Goal: Task Accomplishment & Management: Manage account settings

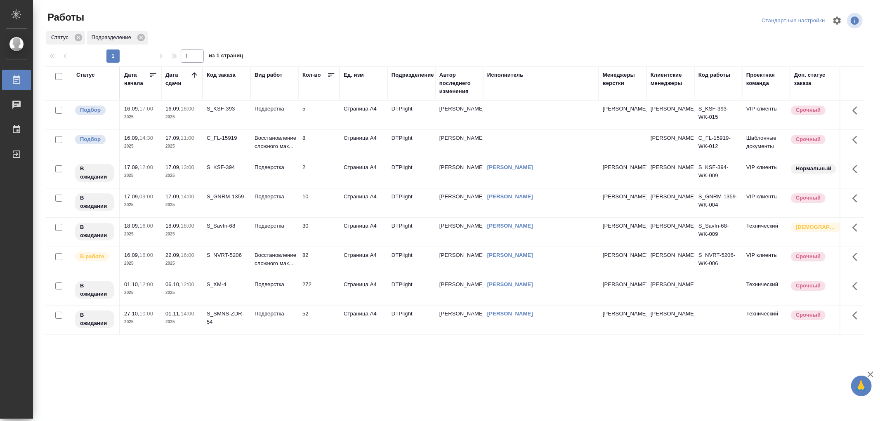
click at [289, 269] on td "Восстановление сложного мак..." at bounding box center [274, 261] width 48 height 29
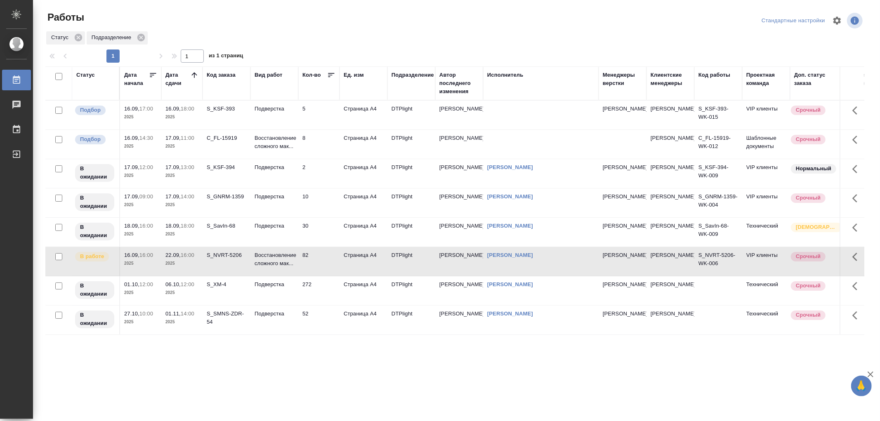
click at [289, 269] on td "Восстановление сложного мак..." at bounding box center [274, 261] width 48 height 29
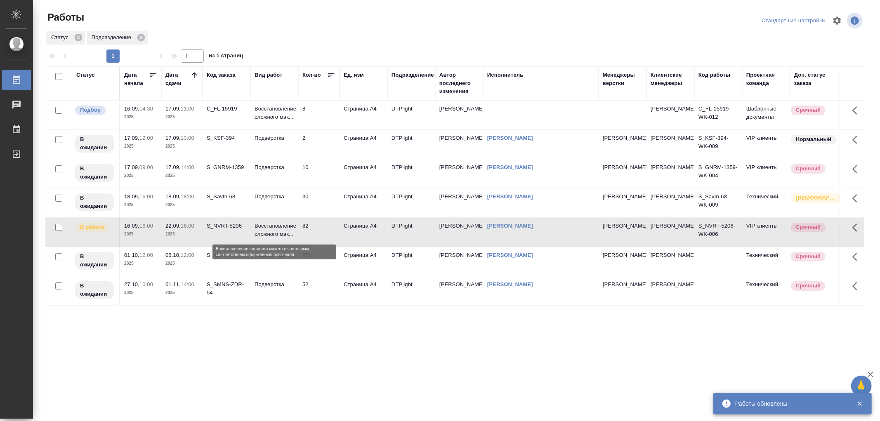
click at [274, 233] on p "Восстановление сложного мак..." at bounding box center [275, 230] width 40 height 17
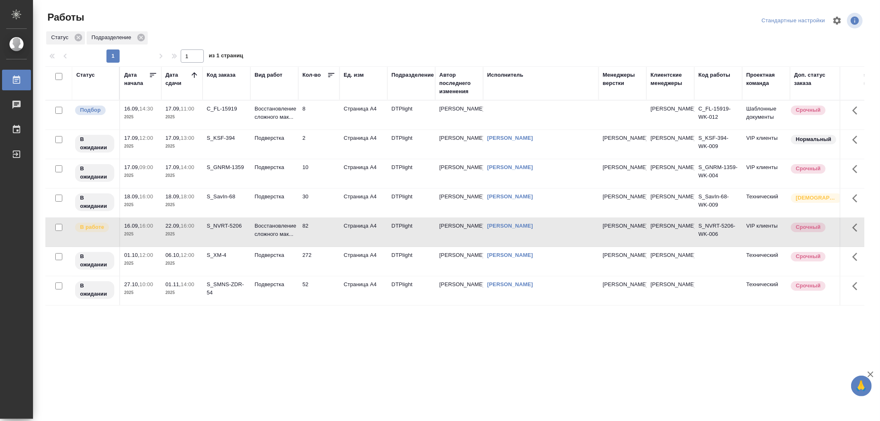
click at [278, 209] on td "Подверстка" at bounding box center [274, 203] width 48 height 29
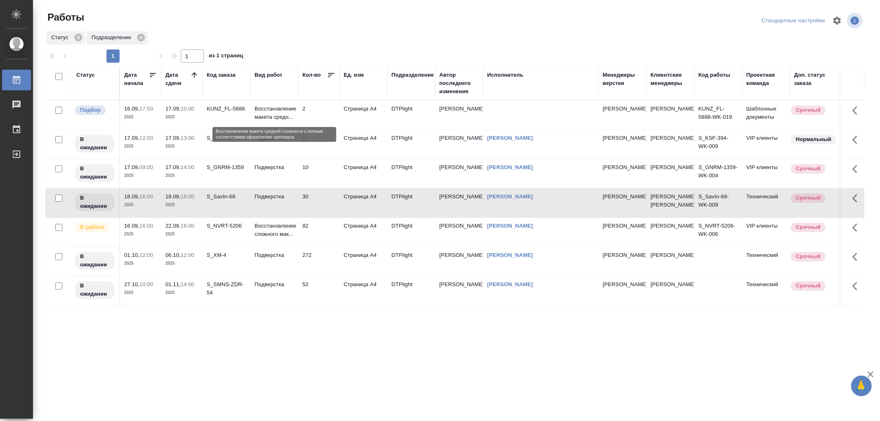
click at [280, 118] on p "Восстановление макета средн..." at bounding box center [275, 113] width 40 height 17
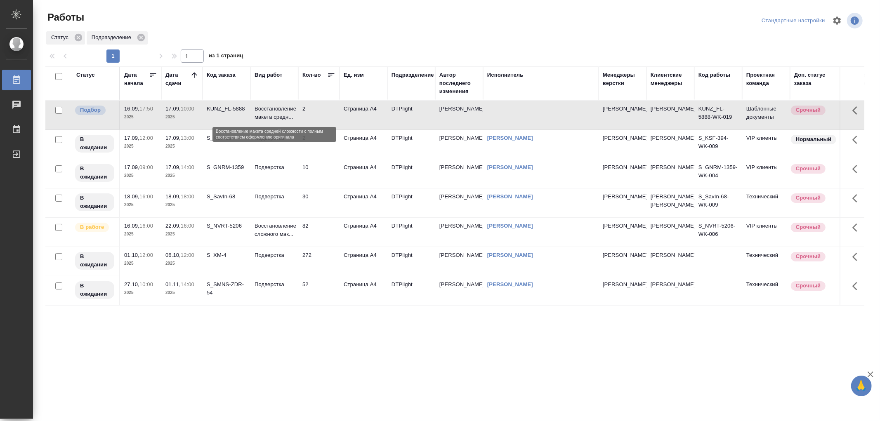
click at [280, 118] on p "Восстановление макета средн..." at bounding box center [275, 113] width 40 height 17
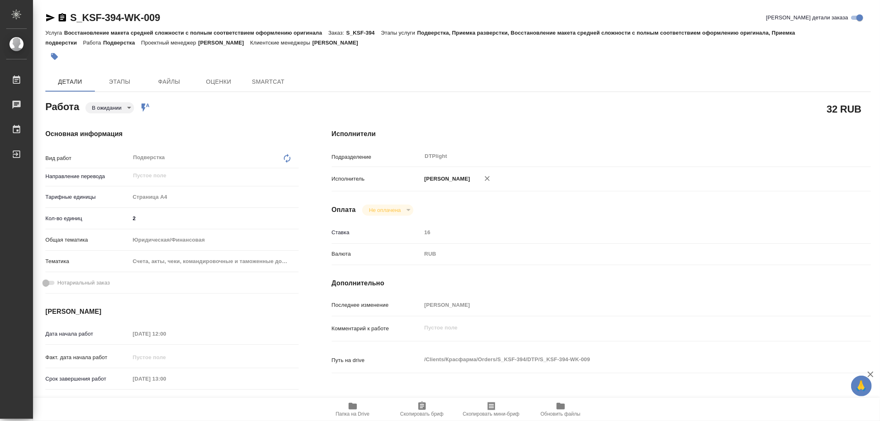
type textarea "x"
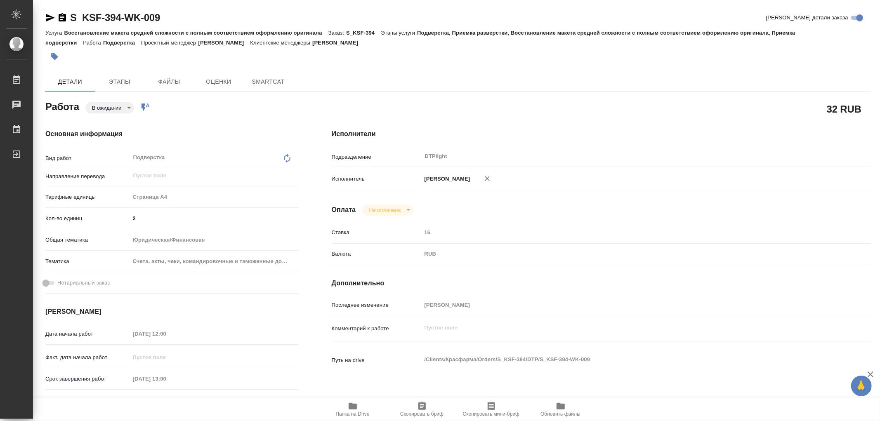
type textarea "x"
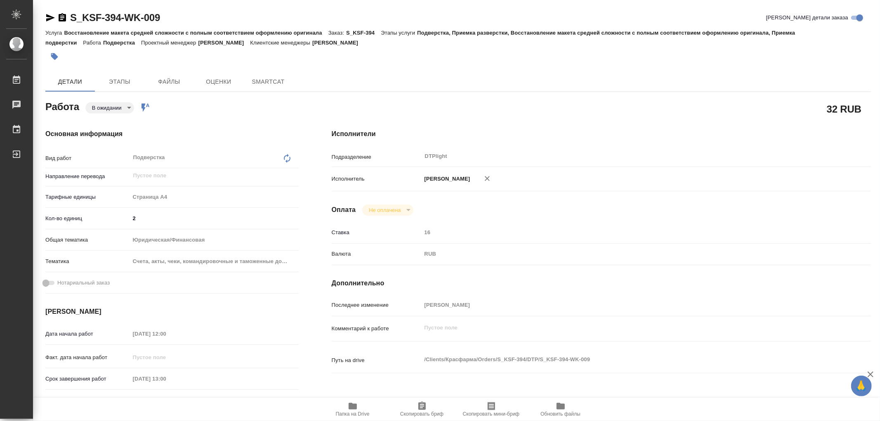
type textarea "x"
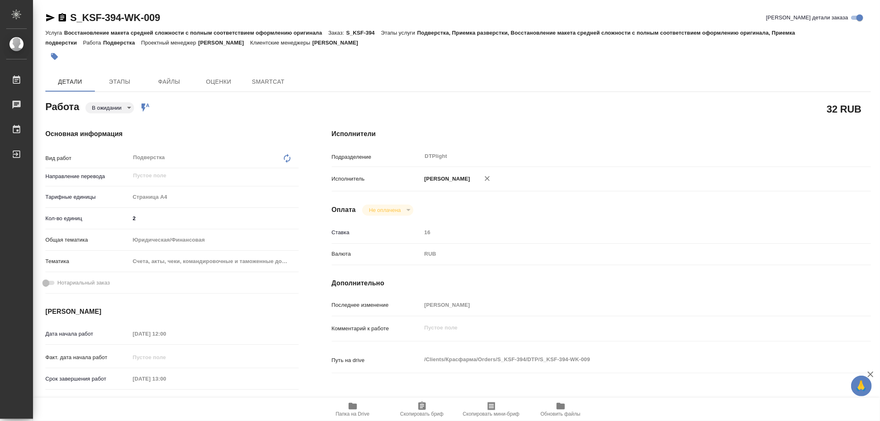
type textarea "x"
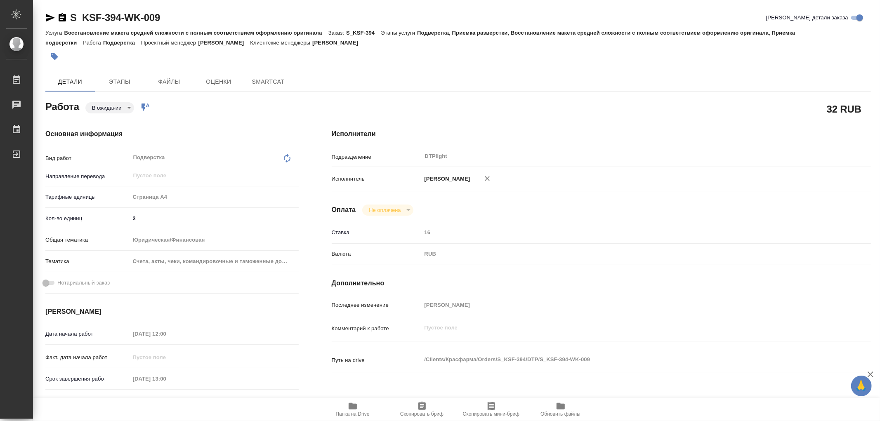
type textarea "x"
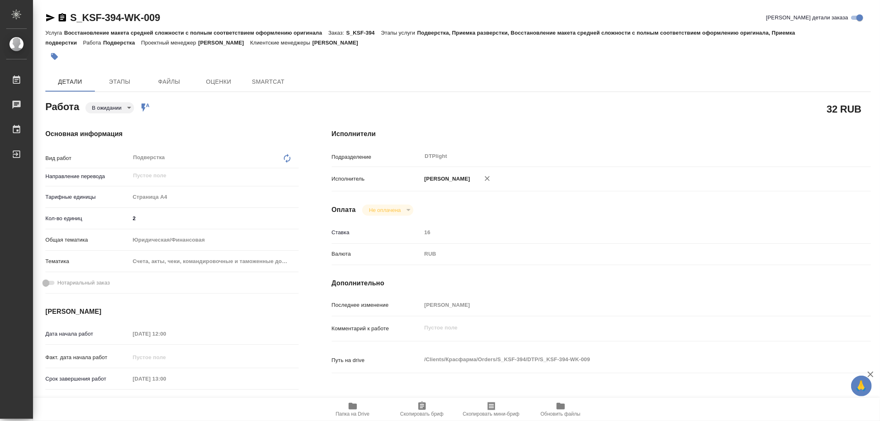
type textarea "x"
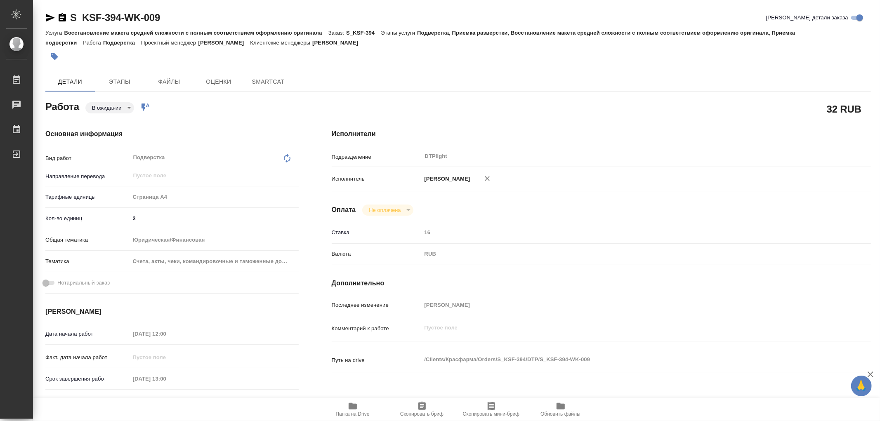
type textarea "x"
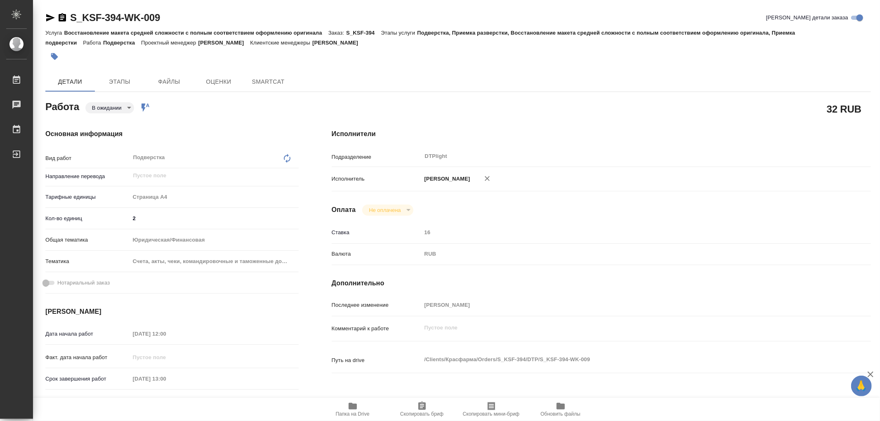
type textarea "x"
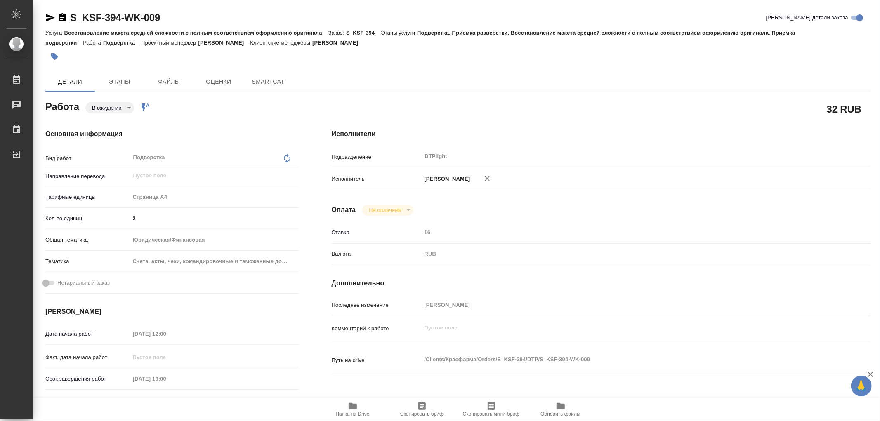
type textarea "x"
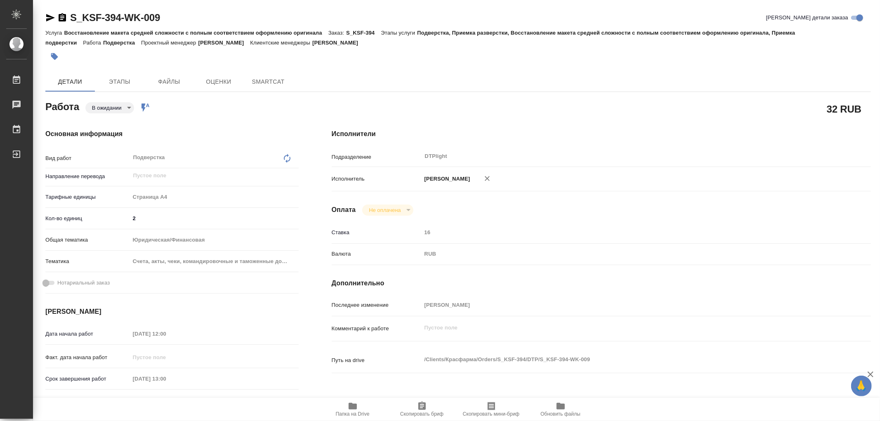
type textarea "x"
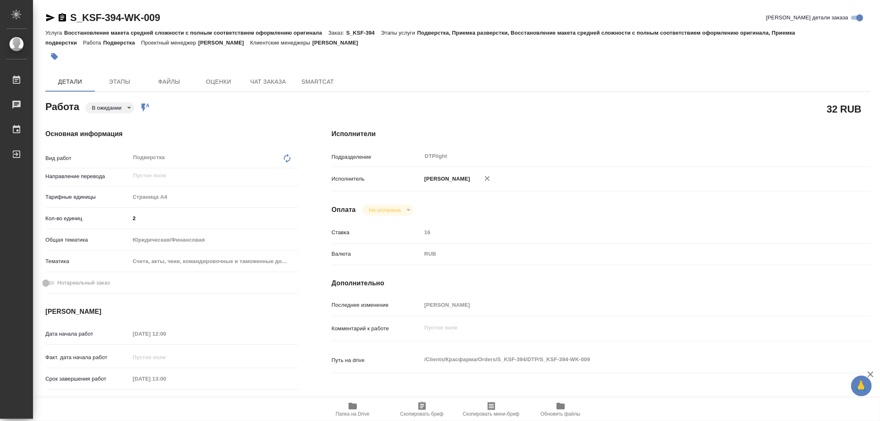
type textarea "x"
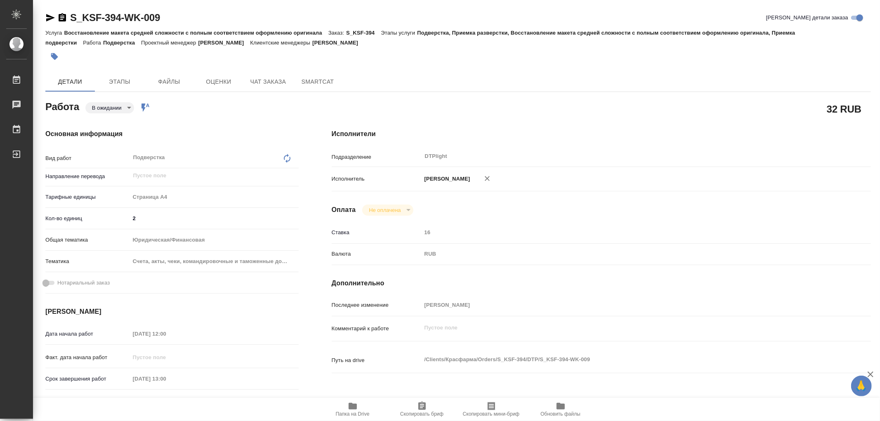
type textarea "x"
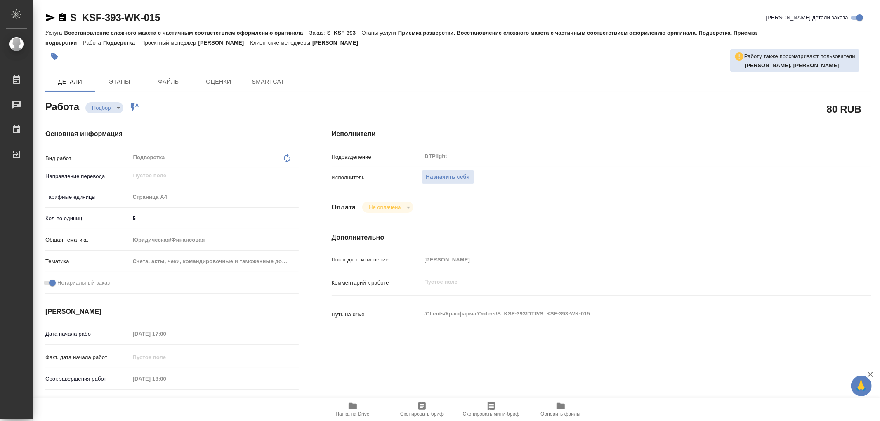
type textarea "x"
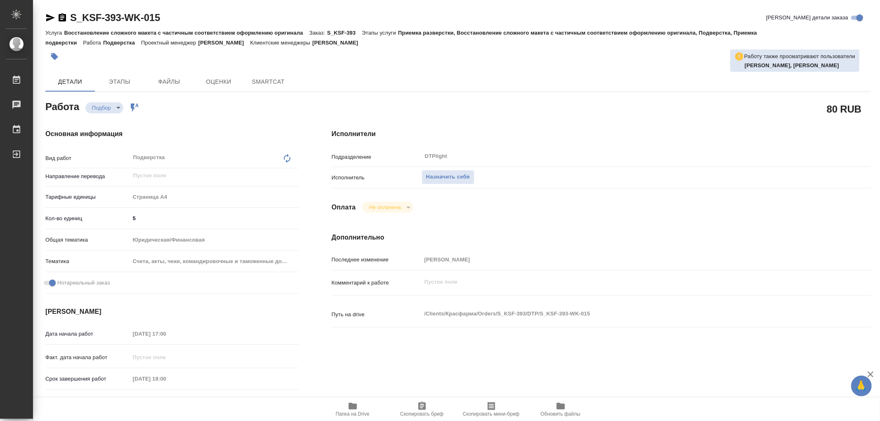
type textarea "x"
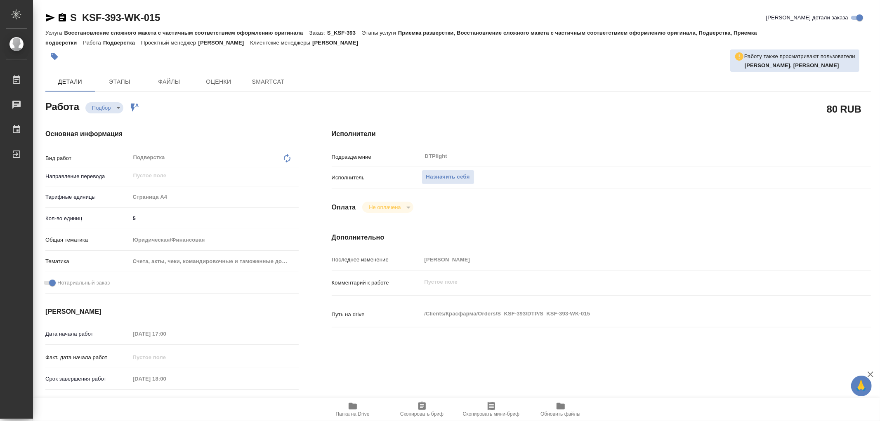
type textarea "x"
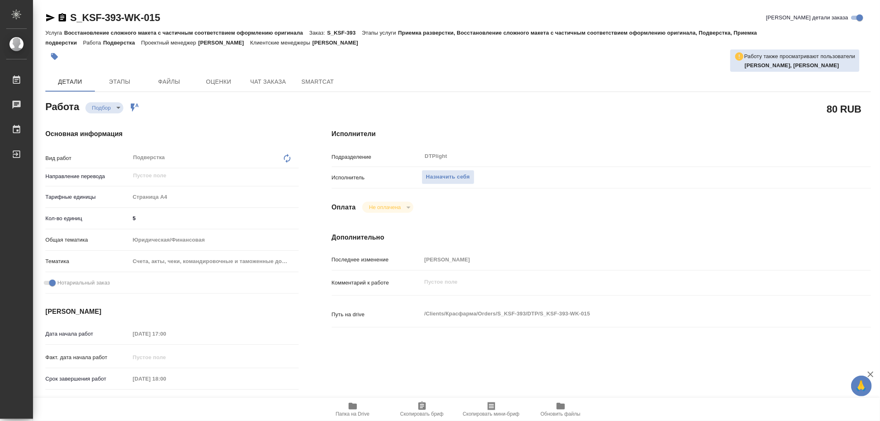
type textarea "x"
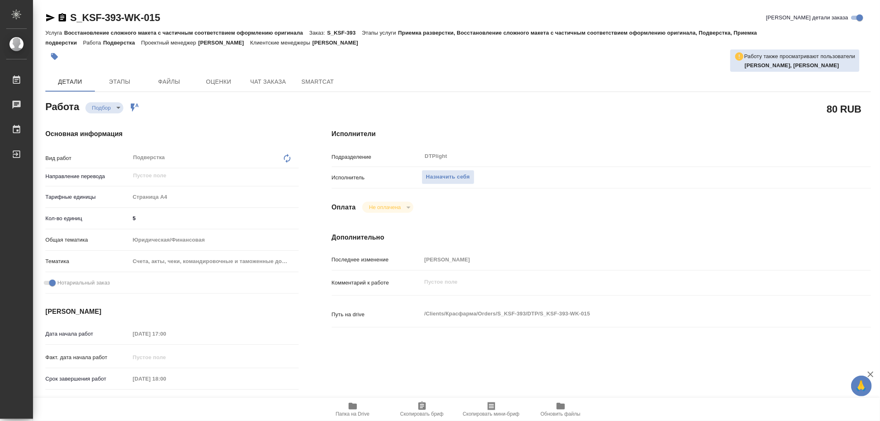
type textarea "x"
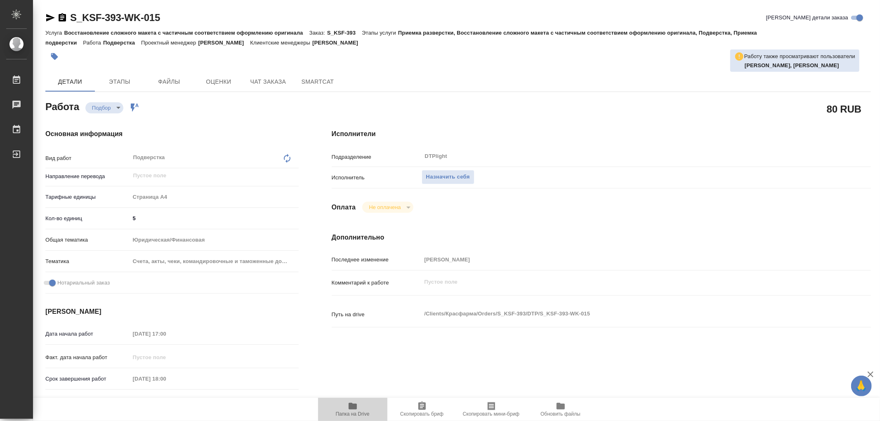
click at [357, 405] on icon "button" at bounding box center [353, 406] width 10 height 10
click at [357, 403] on icon "button" at bounding box center [353, 406] width 10 height 10
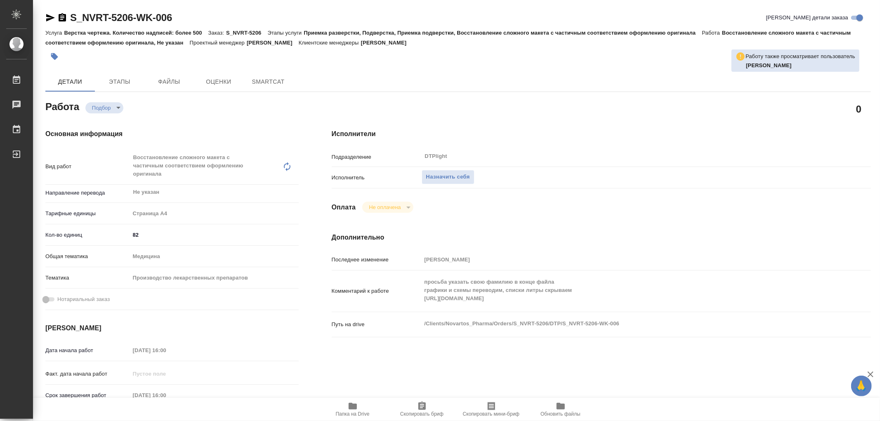
type textarea "x"
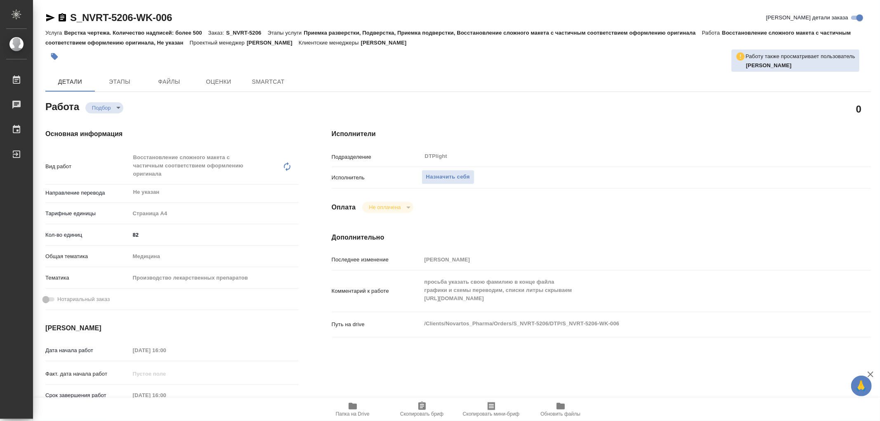
type textarea "x"
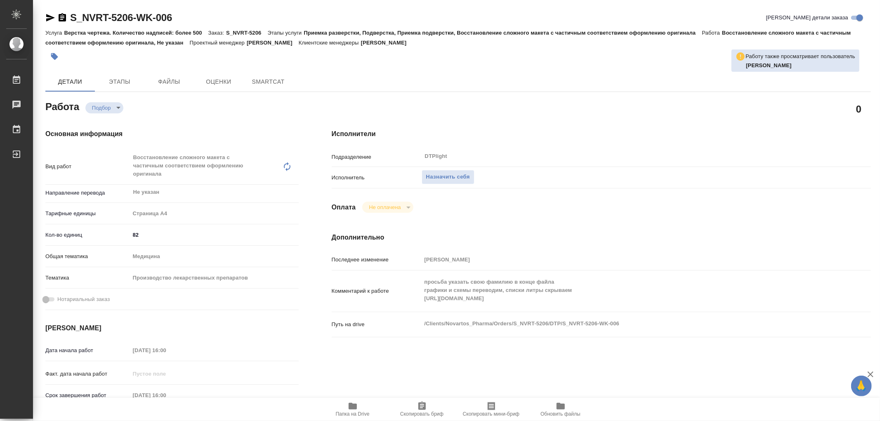
type textarea "x"
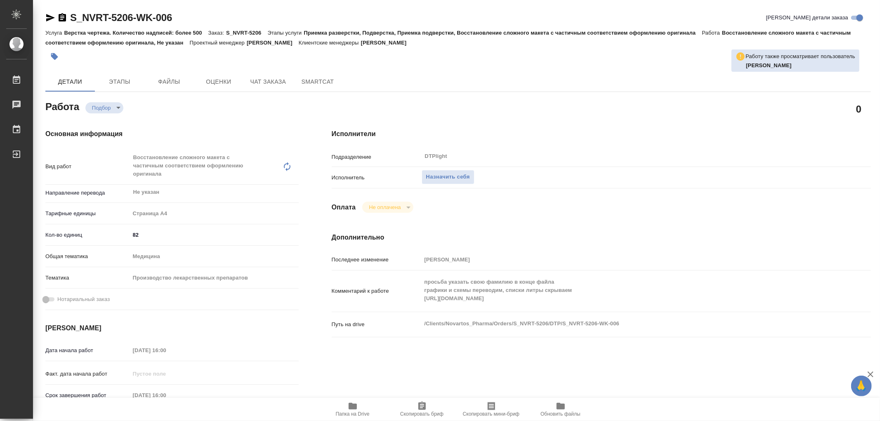
type textarea "x"
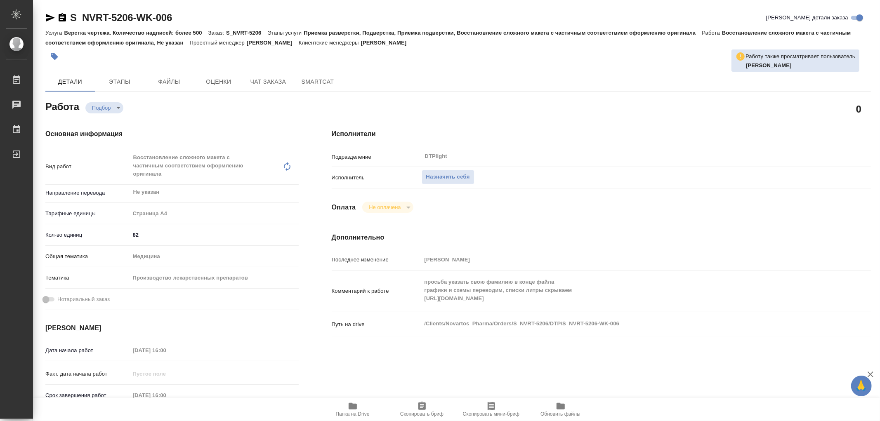
click at [549, 302] on div "Комментарий к работе просьба указать свою фамилию в конце файла графики и схемы…" at bounding box center [601, 291] width 539 height 35
type textarea "x"
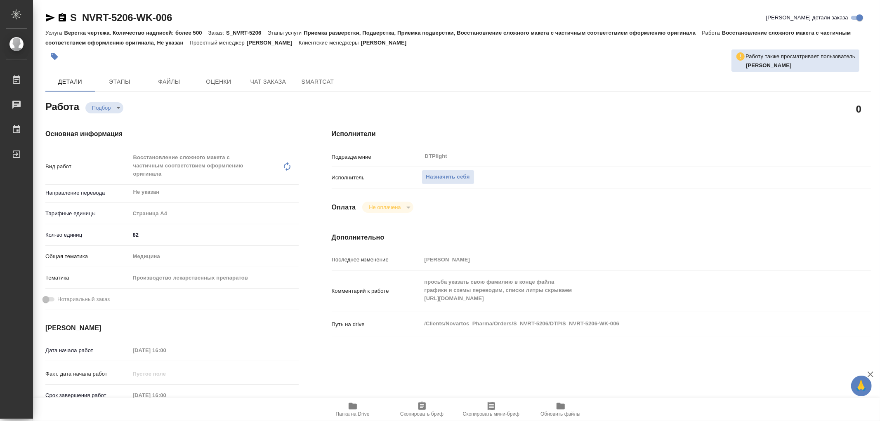
type textarea "x"
click at [463, 177] on span "Назначить себя" at bounding box center [448, 176] width 44 height 9
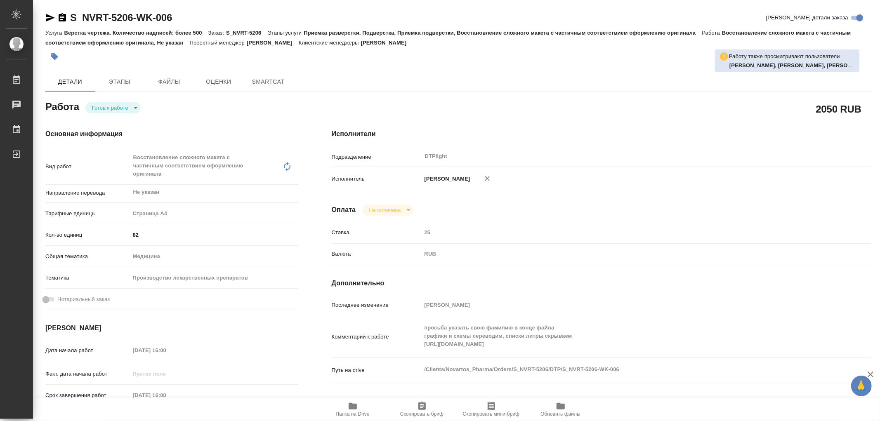
type textarea "x"
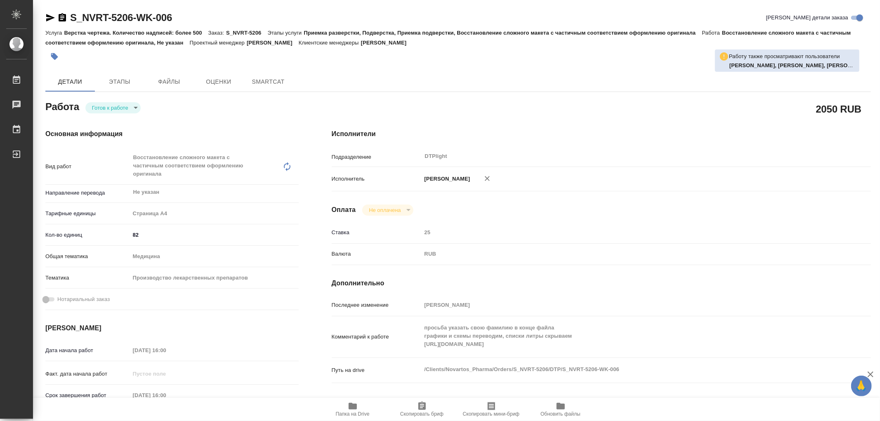
type textarea "x"
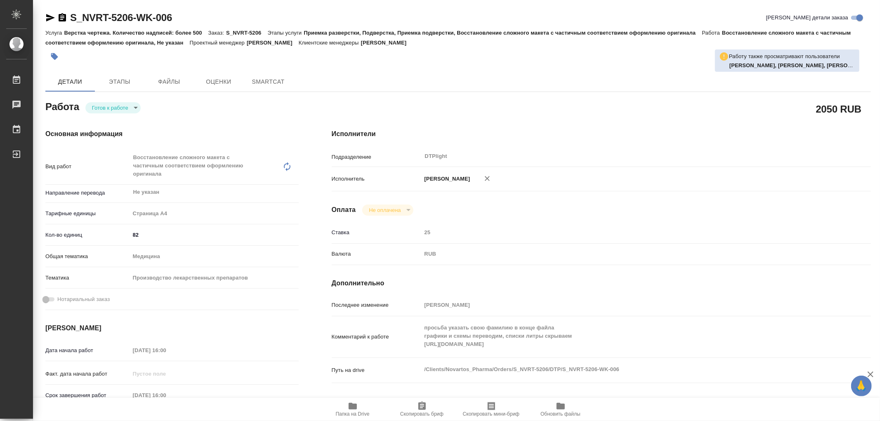
type textarea "x"
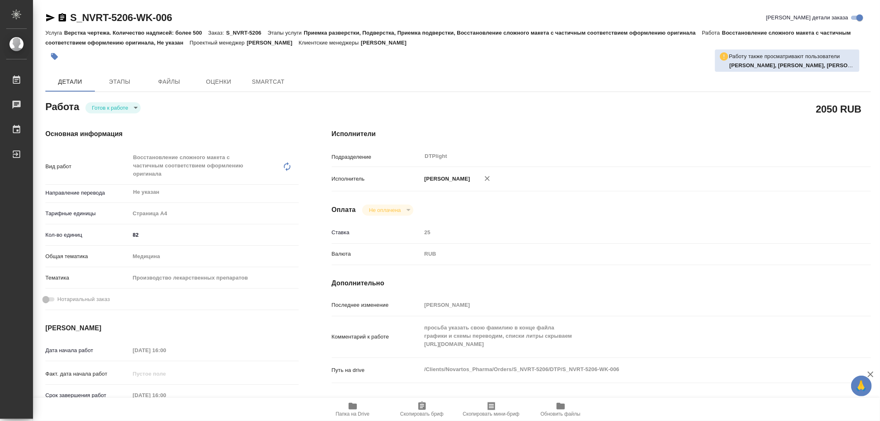
type textarea "x"
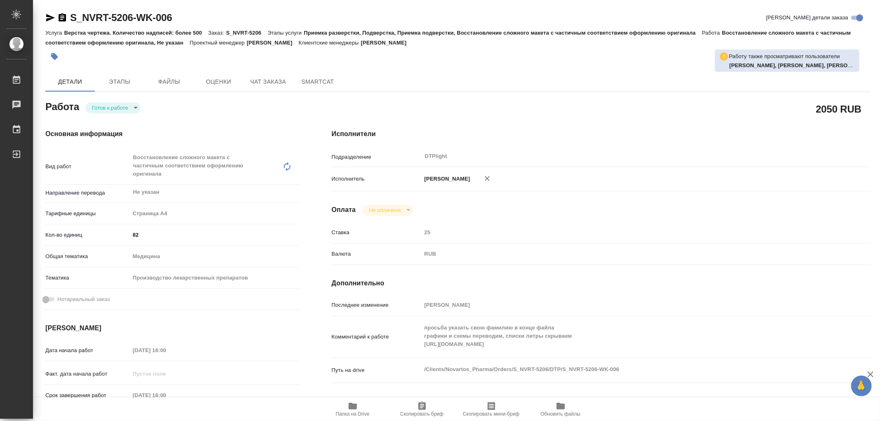
type textarea "x"
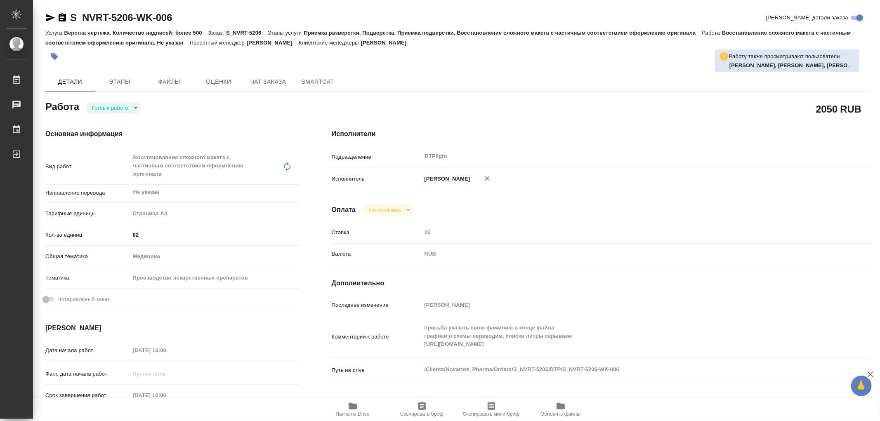
type textarea "x"
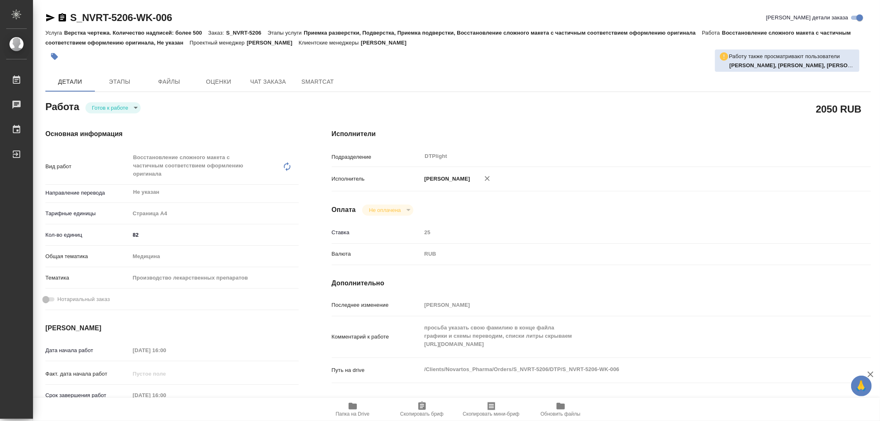
type textarea "x"
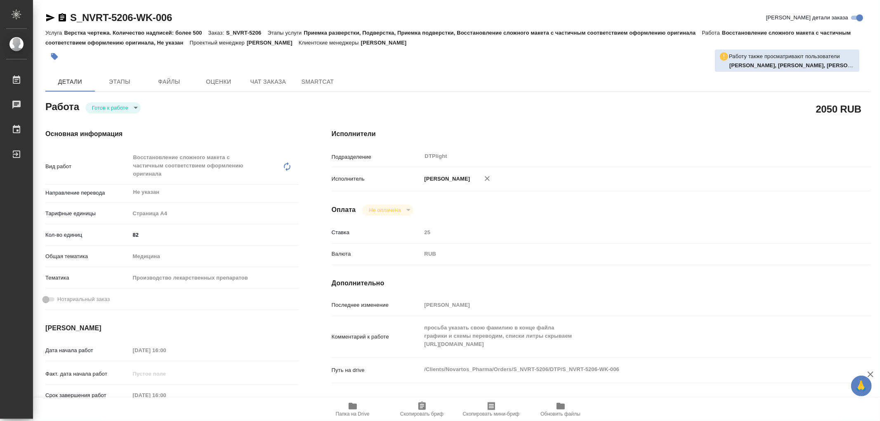
type textarea "x"
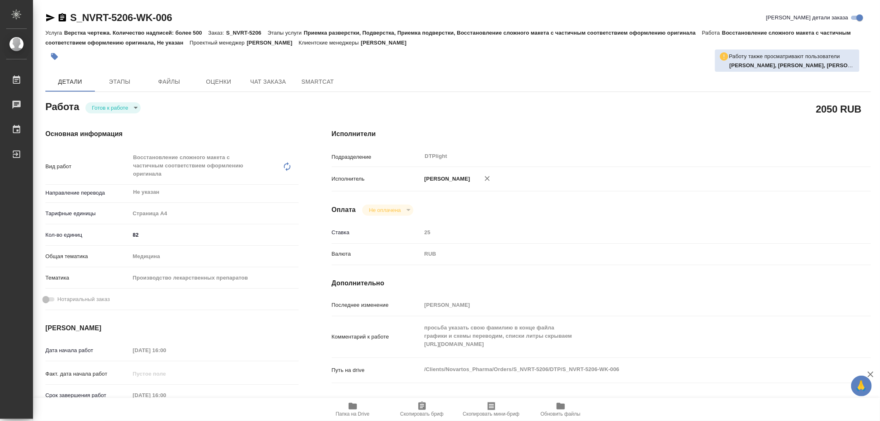
type textarea "x"
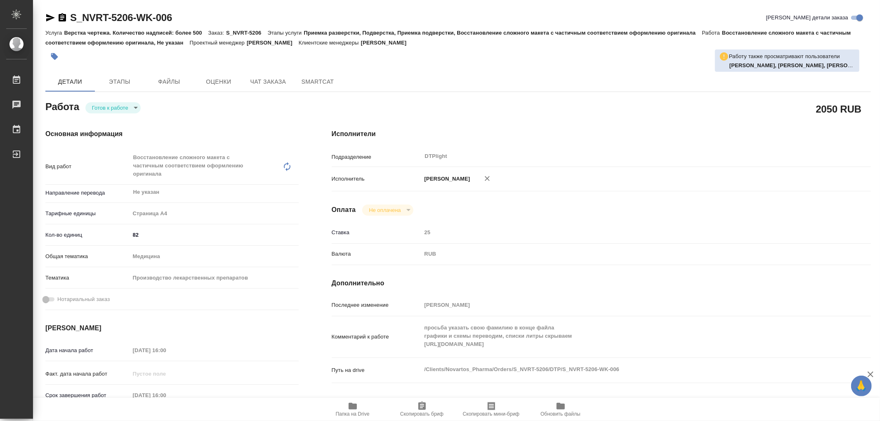
click at [108, 107] on body "🙏 .cls-1 fill:#fff; AWATERA Работы 0 Чаты График Выйти S_NVRT-5206-WK-006 Кратк…" at bounding box center [440, 210] width 880 height 421
click at [108, 107] on button "В работе" at bounding box center [105, 107] width 27 height 9
type textarea "x"
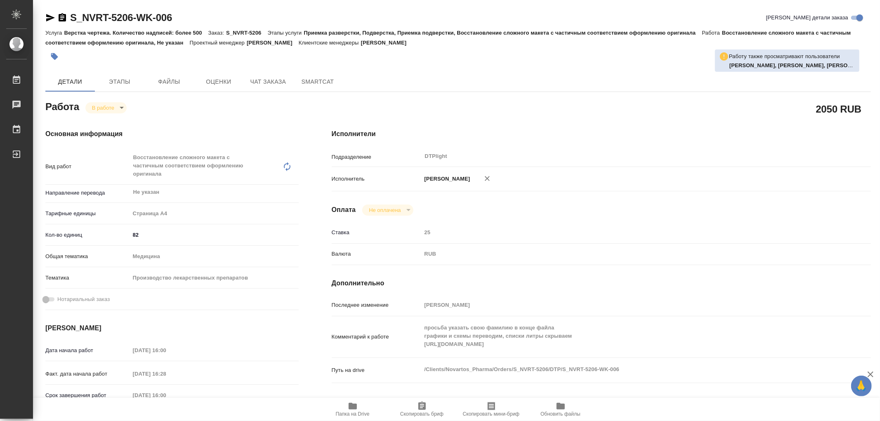
type textarea "x"
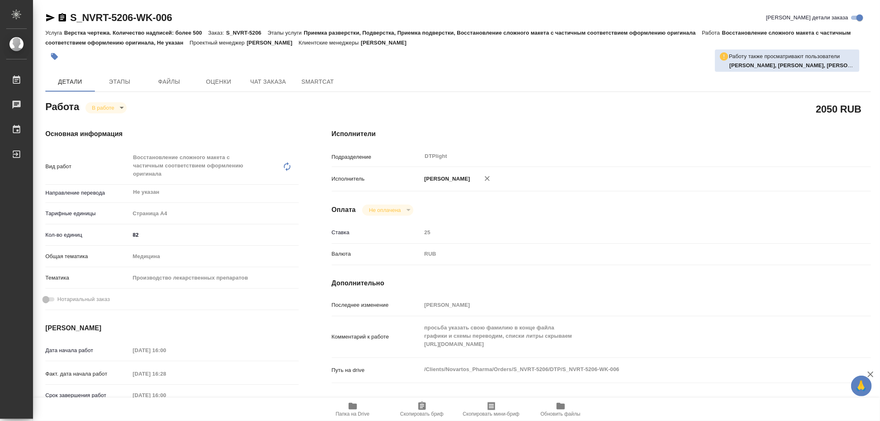
type textarea "x"
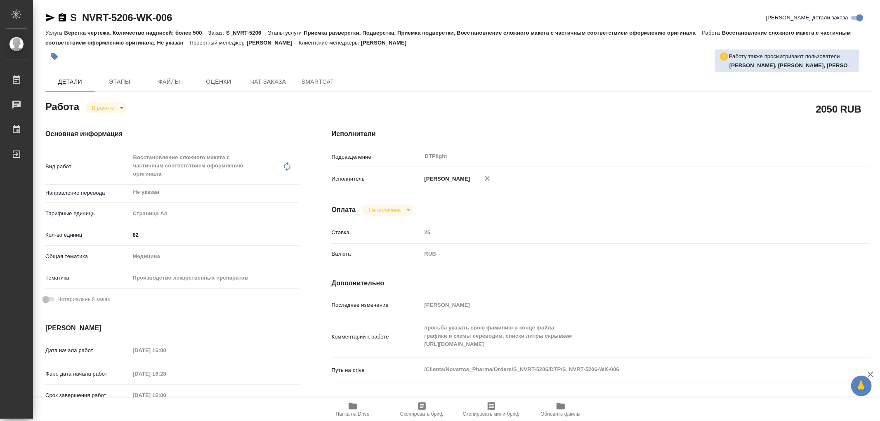
type textarea "x"
click at [121, 73] on button "Этапы" at bounding box center [120, 82] width 50 height 20
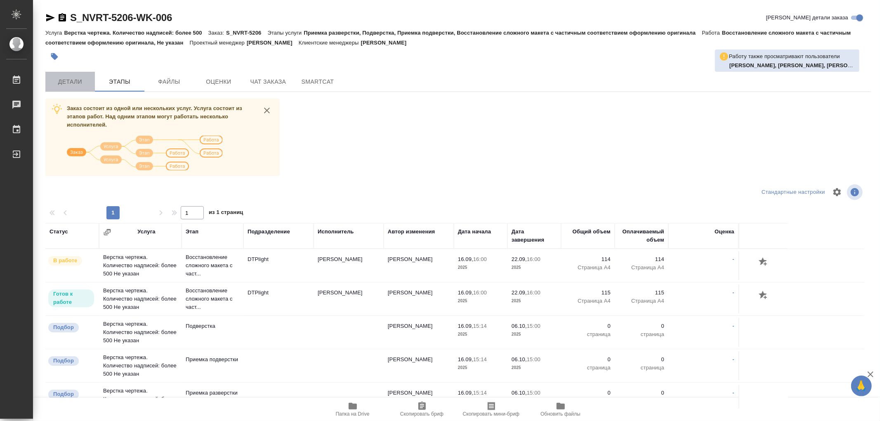
click at [58, 83] on span "Детали" at bounding box center [70, 82] width 40 height 10
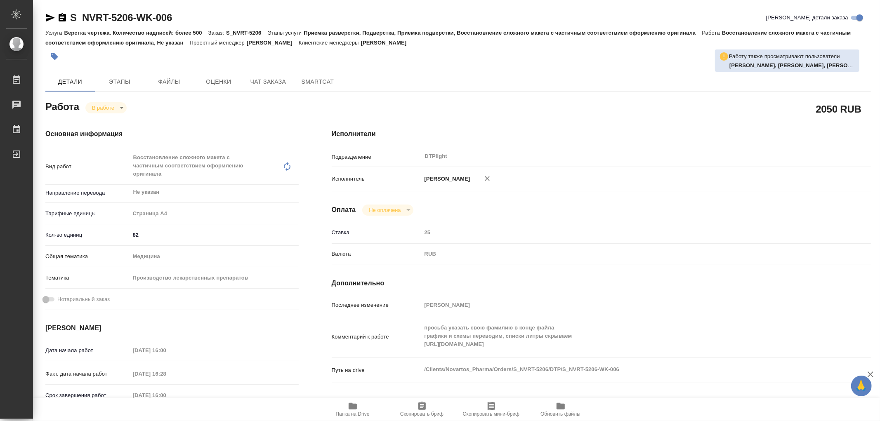
type textarea "x"
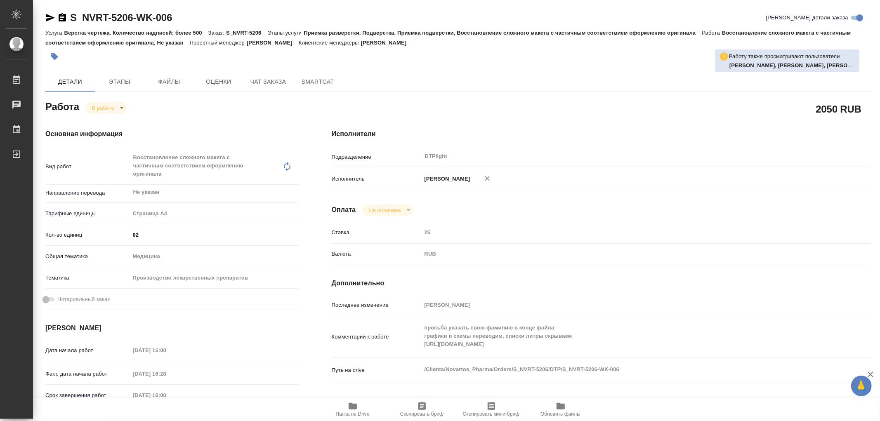
type textarea "x"
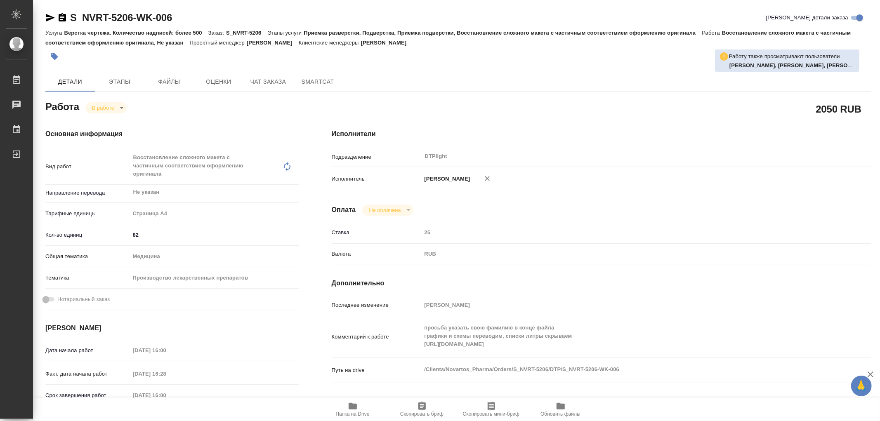
type textarea "x"
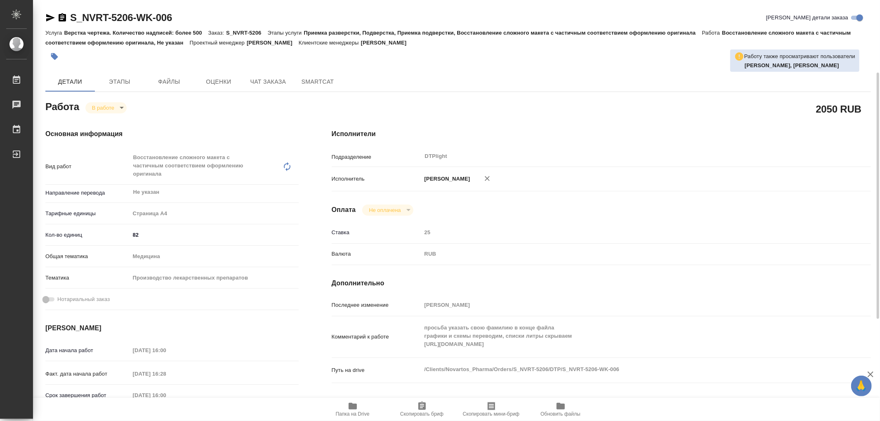
scroll to position [46, 0]
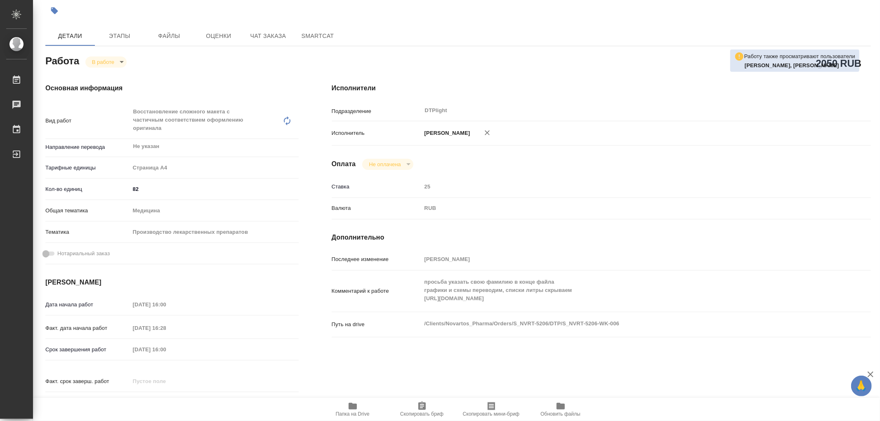
click at [414, 306] on div "Комментарий к работе просьба указать свою фамилию в конце файла графики и схемы…" at bounding box center [601, 291] width 539 height 35
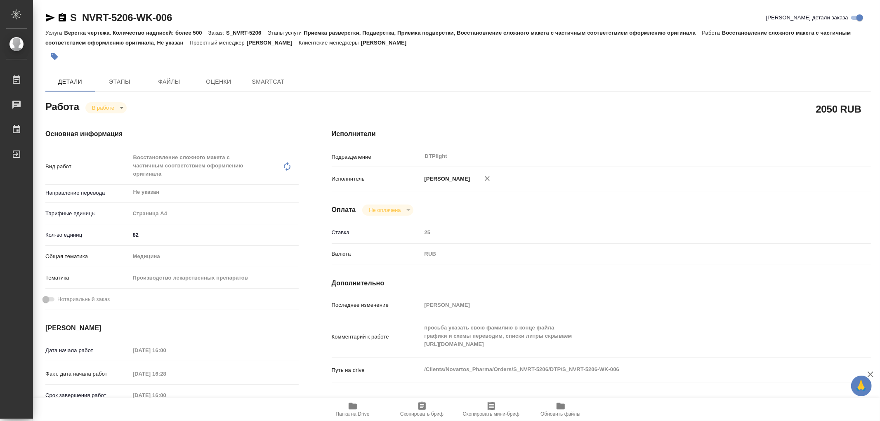
type textarea "x"
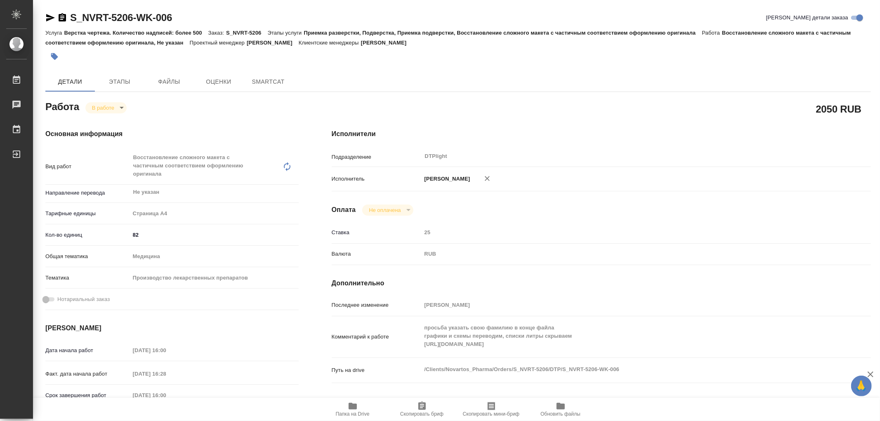
type textarea "x"
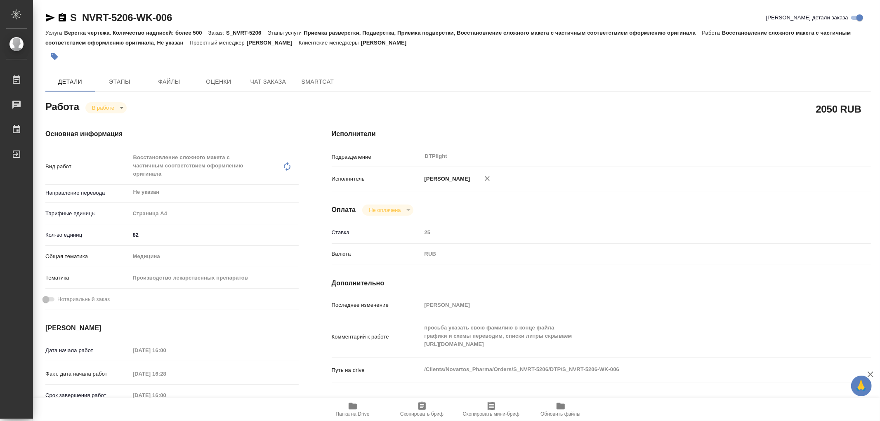
type textarea "x"
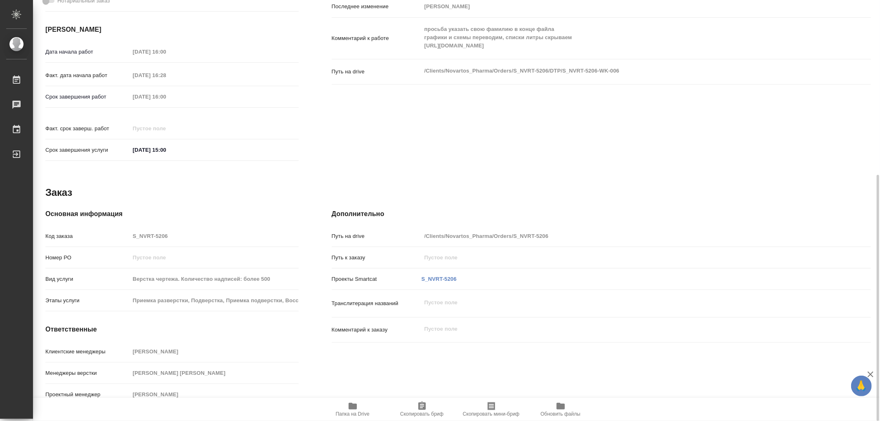
type textarea "x"
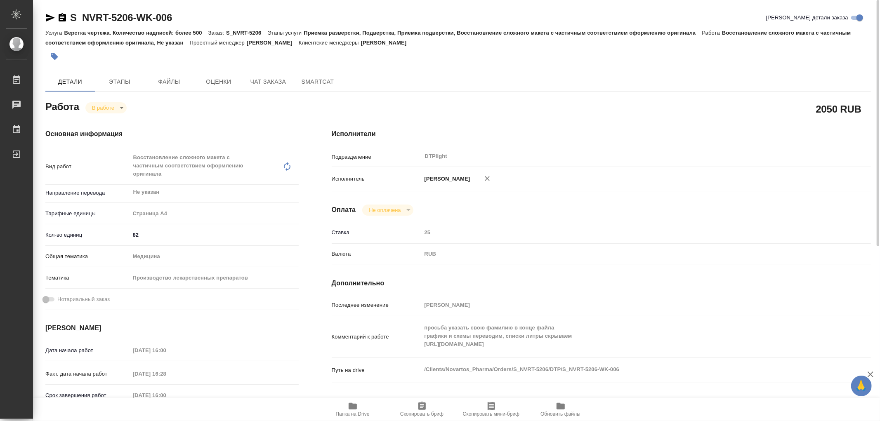
type textarea "x"
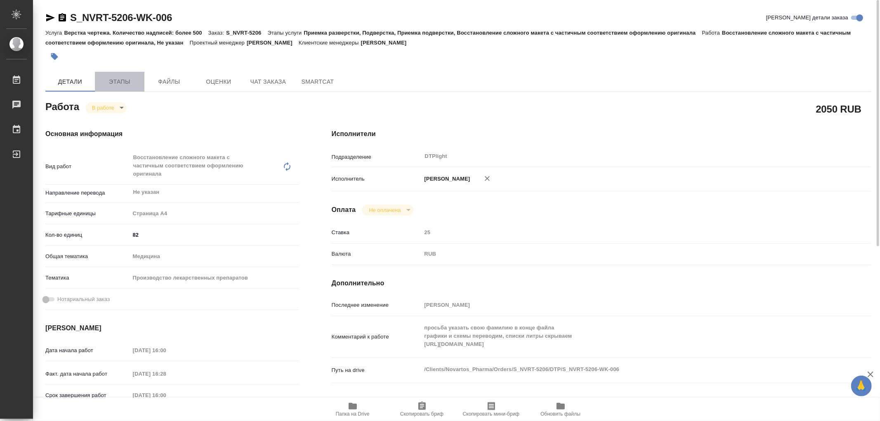
click at [117, 83] on span "Этапы" at bounding box center [120, 82] width 40 height 10
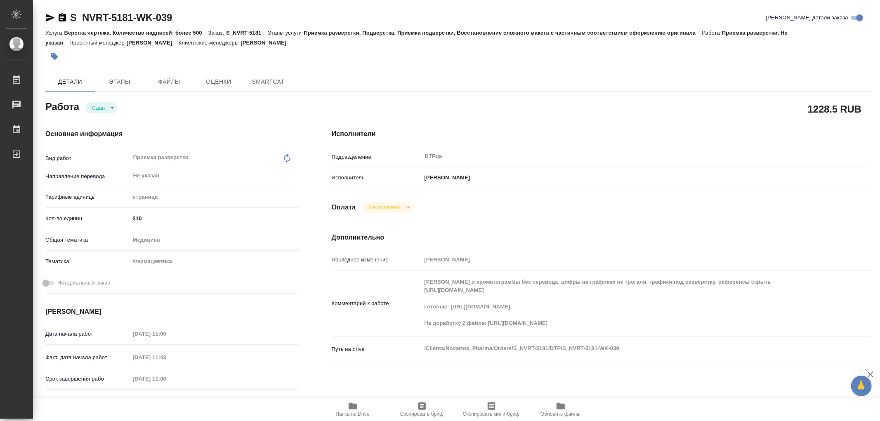
type textarea "x"
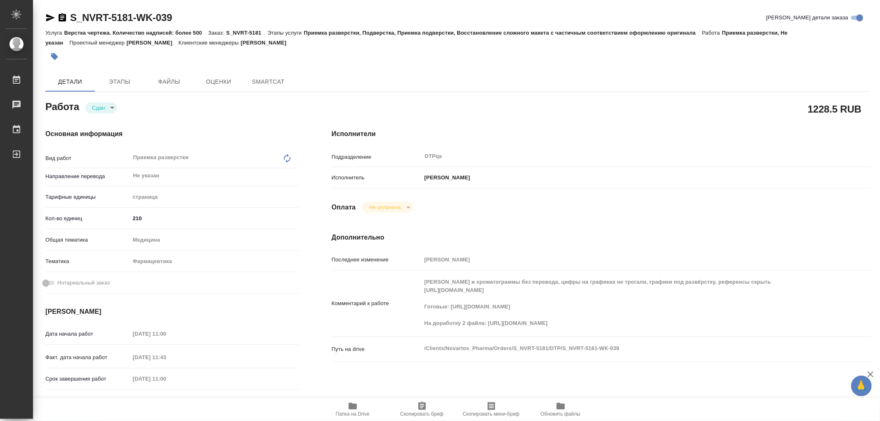
type textarea "x"
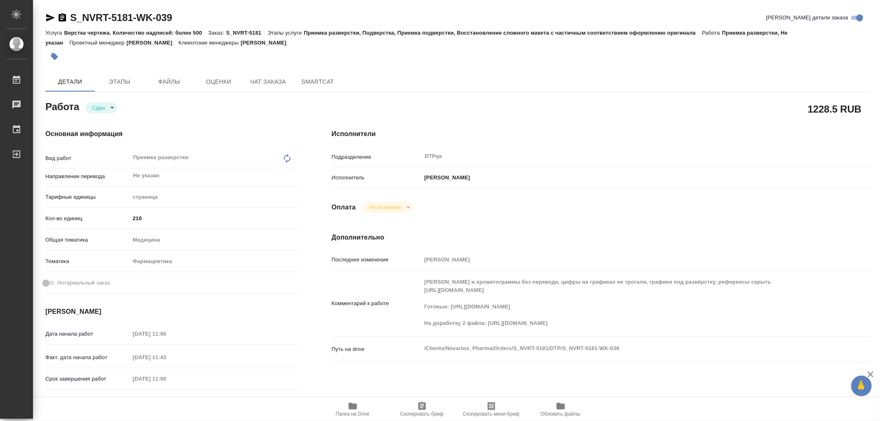
type textarea "x"
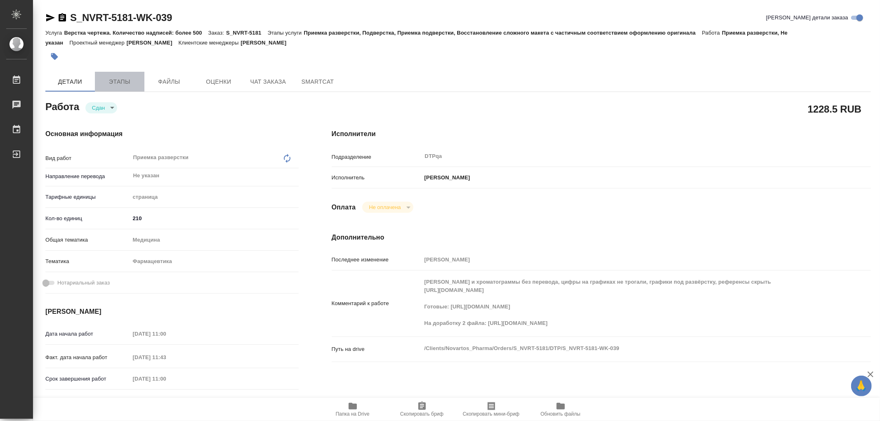
click at [142, 79] on button "Этапы" at bounding box center [120, 82] width 50 height 20
type textarea "x"
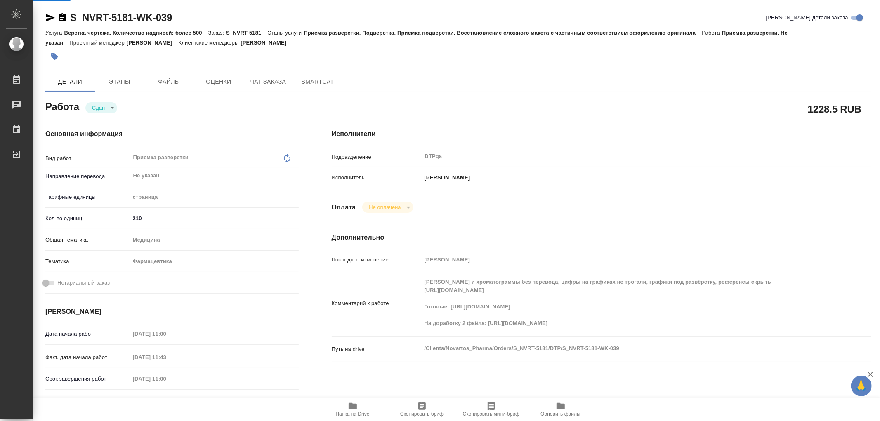
type textarea "x"
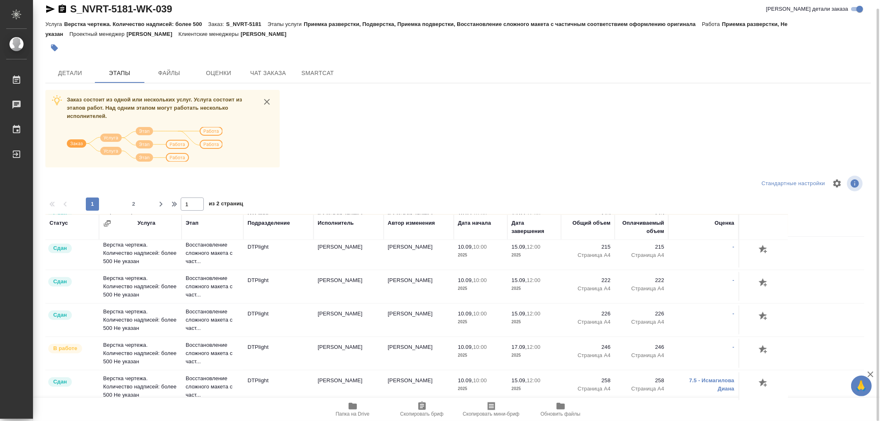
scroll to position [677, 0]
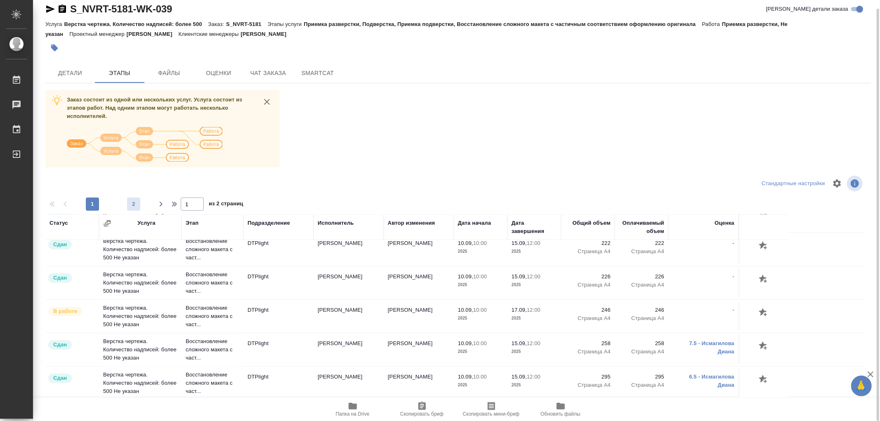
click at [137, 204] on span "2" at bounding box center [133, 204] width 13 height 8
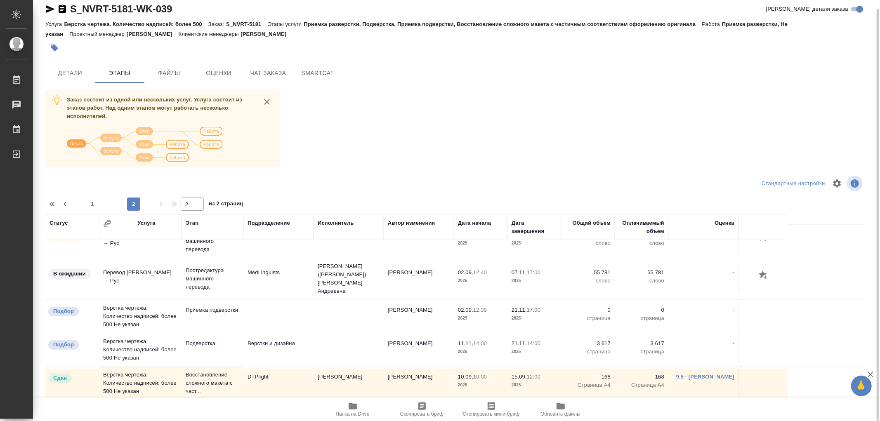
scroll to position [242, 0]
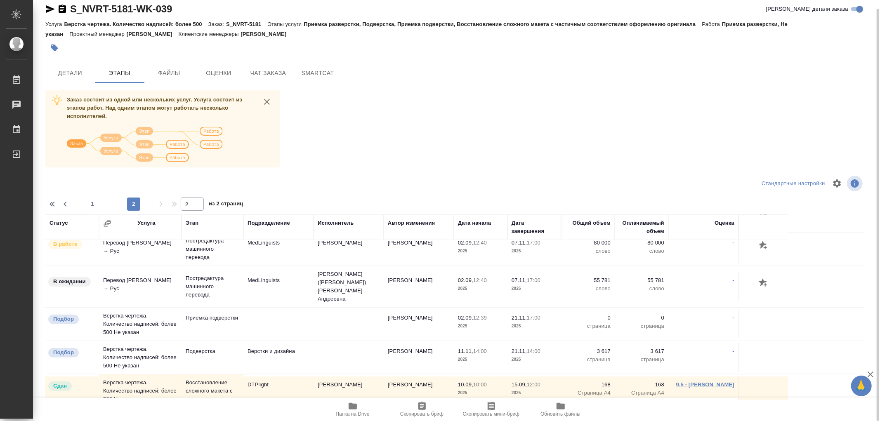
click at [707, 382] on link "9.5 - Полушина Алена" at bounding box center [705, 385] width 58 height 6
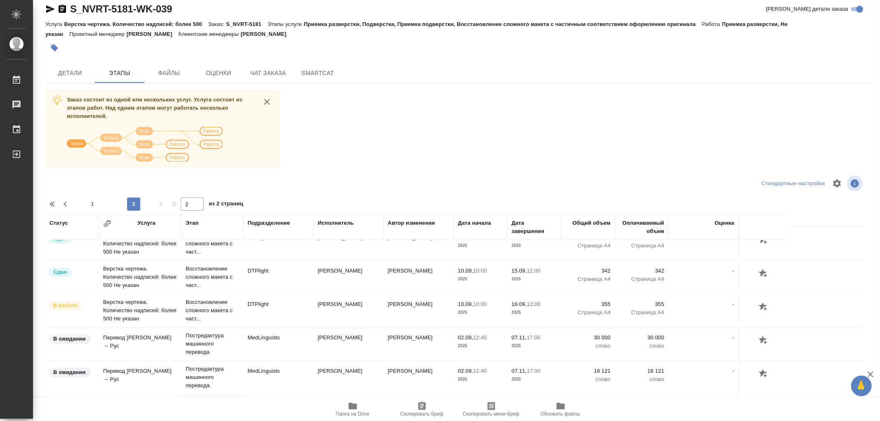
scroll to position [13, 0]
click at [95, 205] on span "1" at bounding box center [92, 204] width 13 height 8
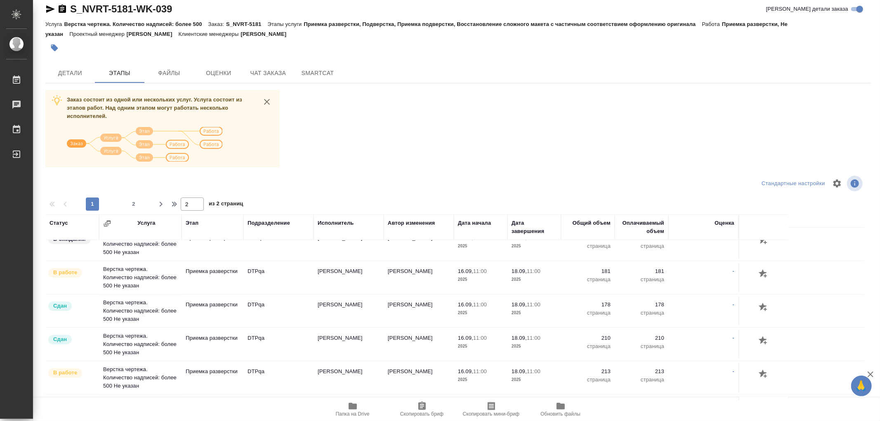
type input "1"
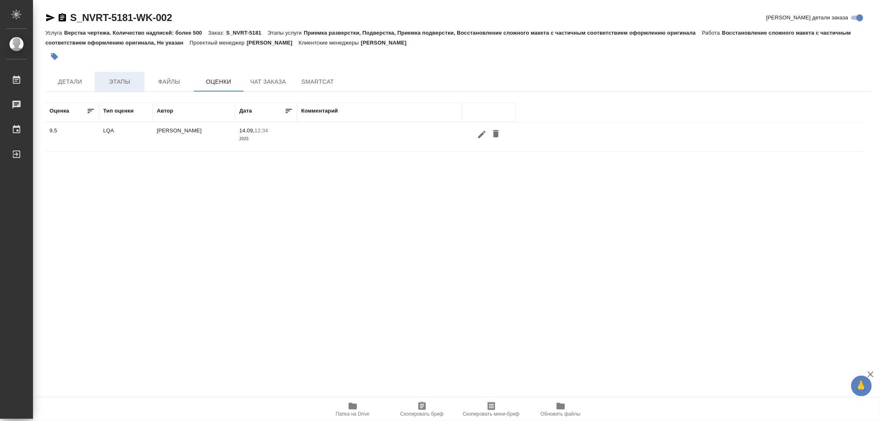
click at [113, 84] on span "Этапы" at bounding box center [120, 82] width 40 height 10
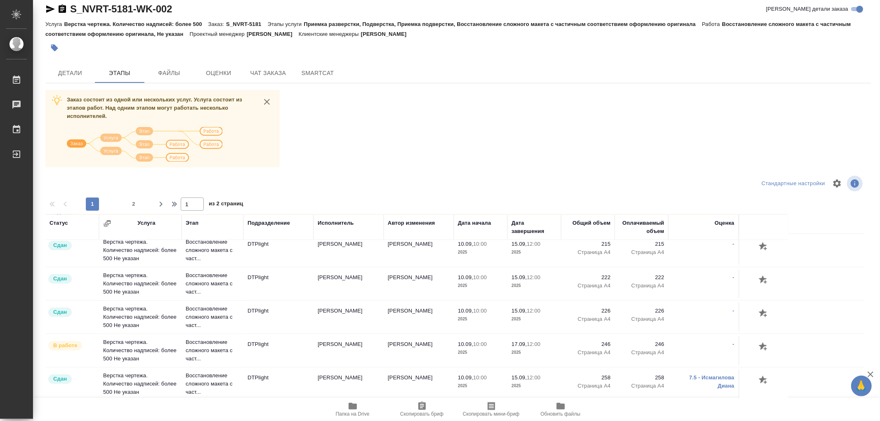
scroll to position [677, 0]
click at [132, 199] on button "2" at bounding box center [133, 204] width 13 height 13
type input "2"
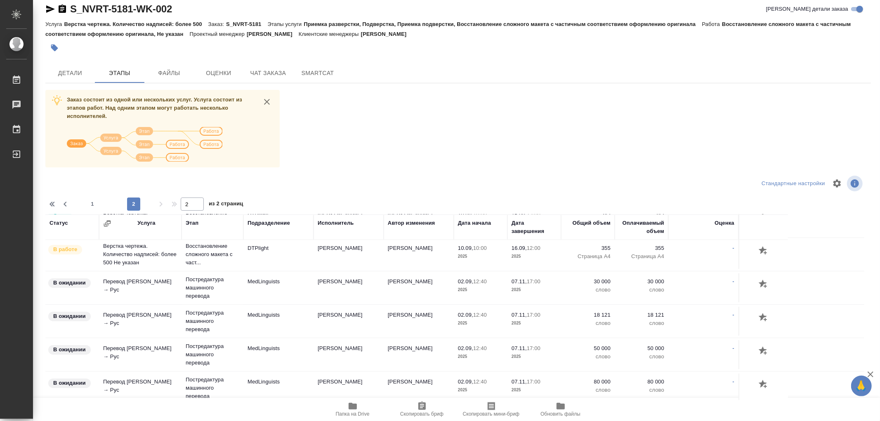
scroll to position [0, 0]
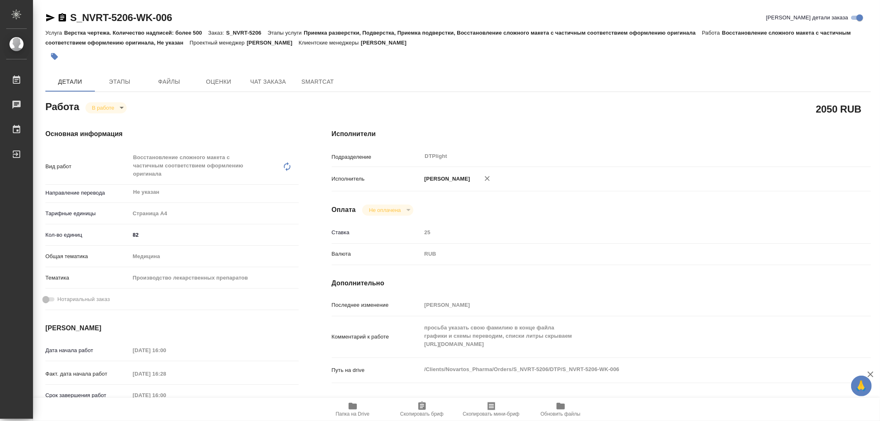
type textarea "x"
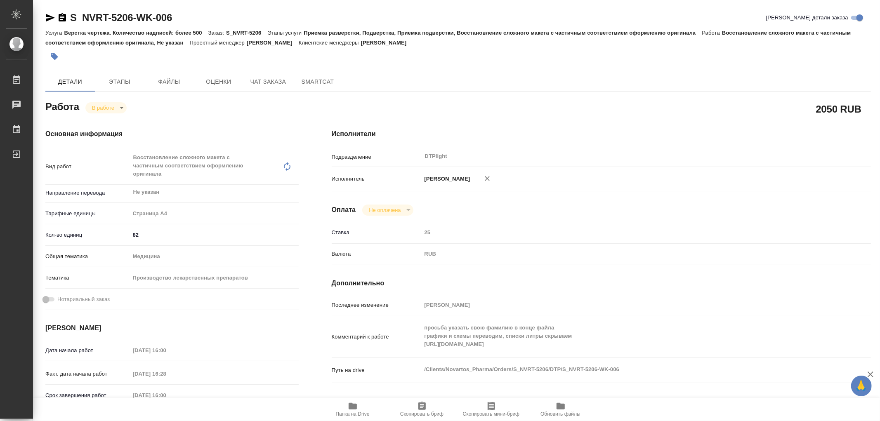
type textarea "x"
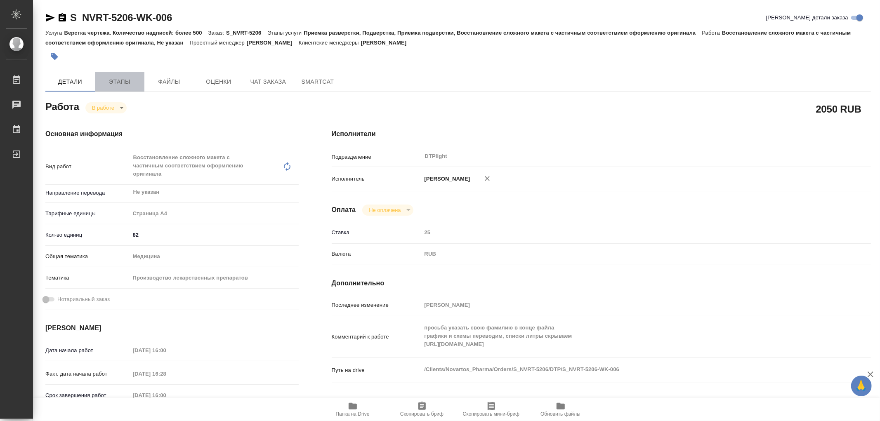
click at [119, 75] on button "Этапы" at bounding box center [120, 82] width 50 height 20
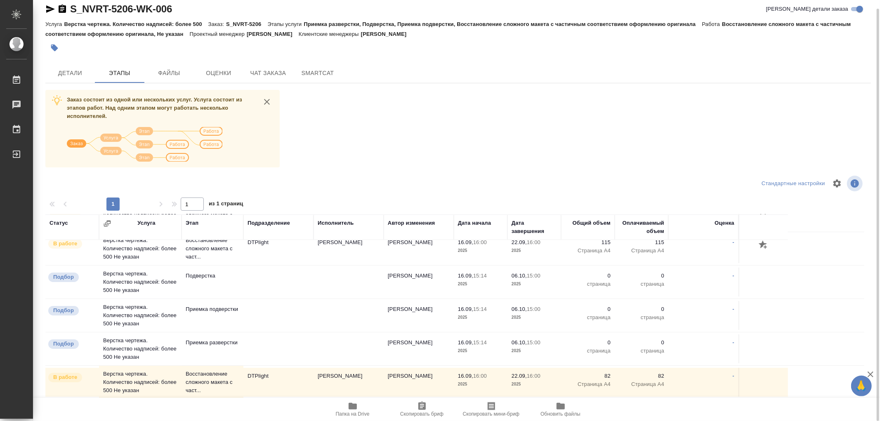
scroll to position [92, 0]
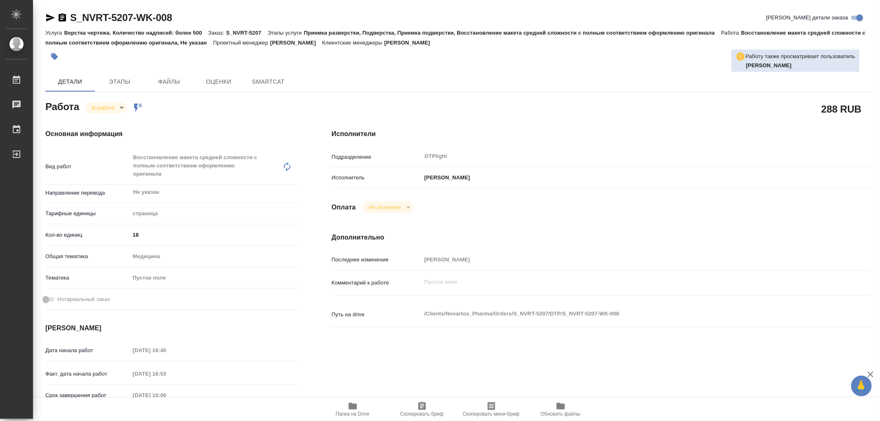
type textarea "x"
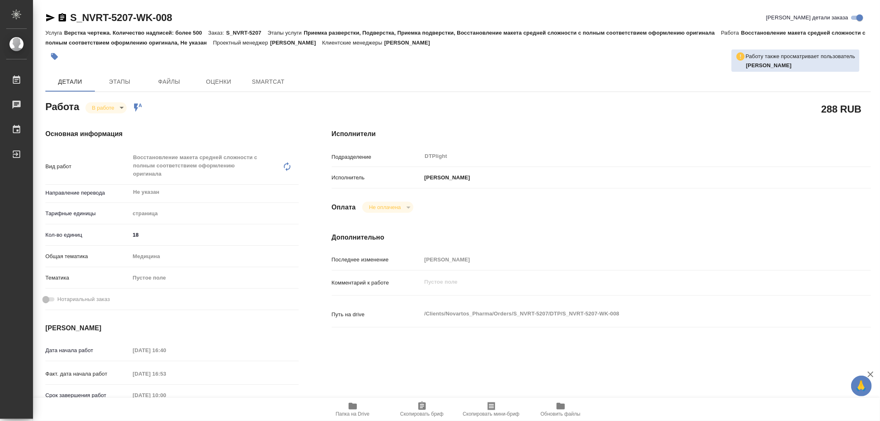
type textarea "x"
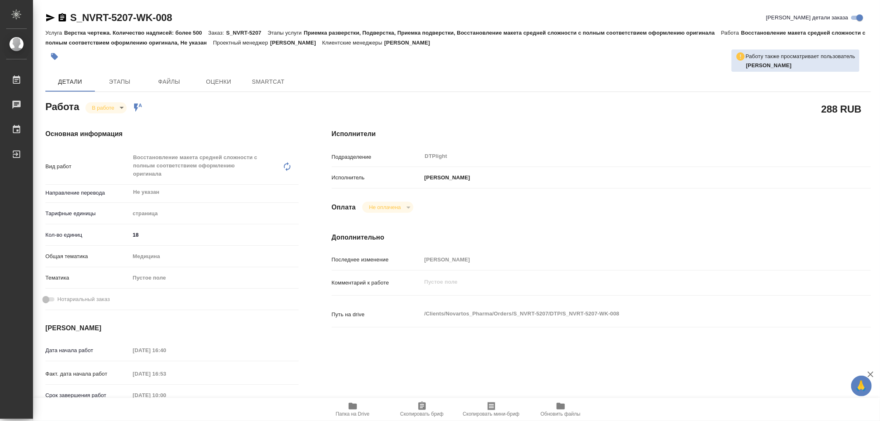
type textarea "x"
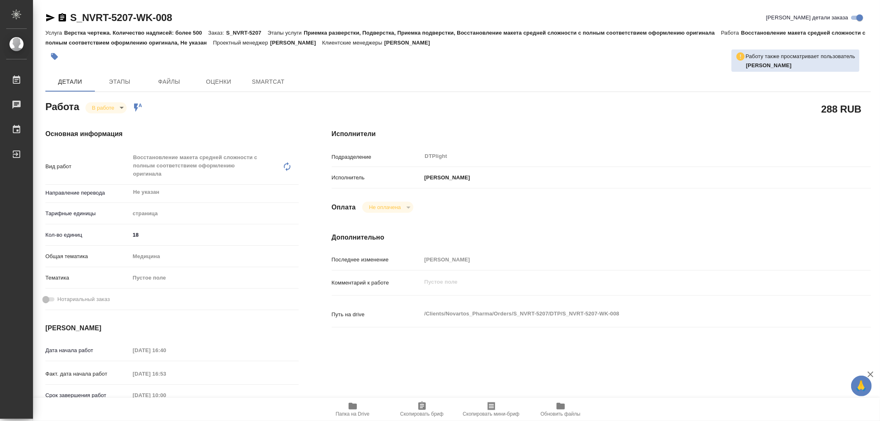
type textarea "x"
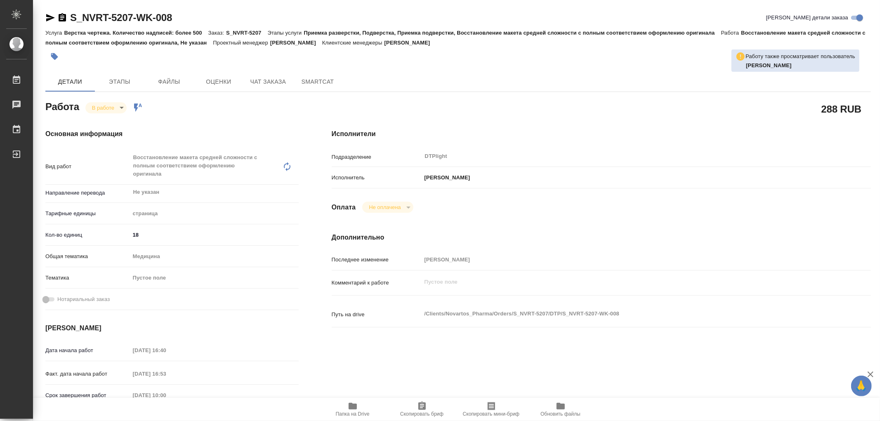
type textarea "x"
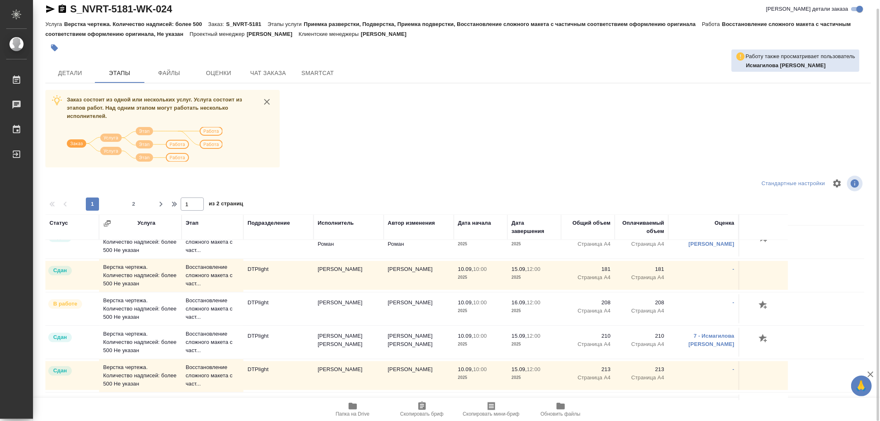
scroll to position [504, 0]
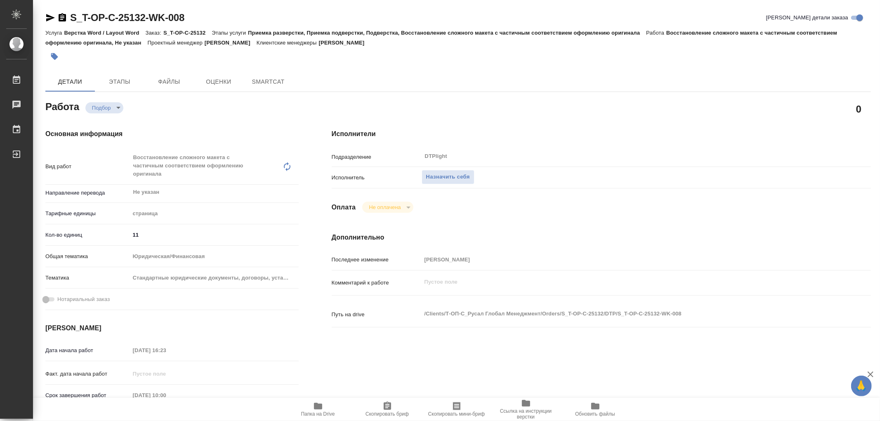
type textarea "x"
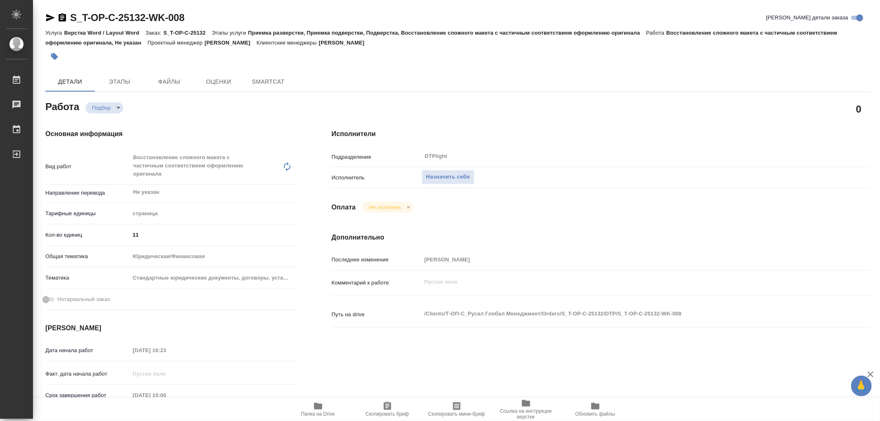
type textarea "x"
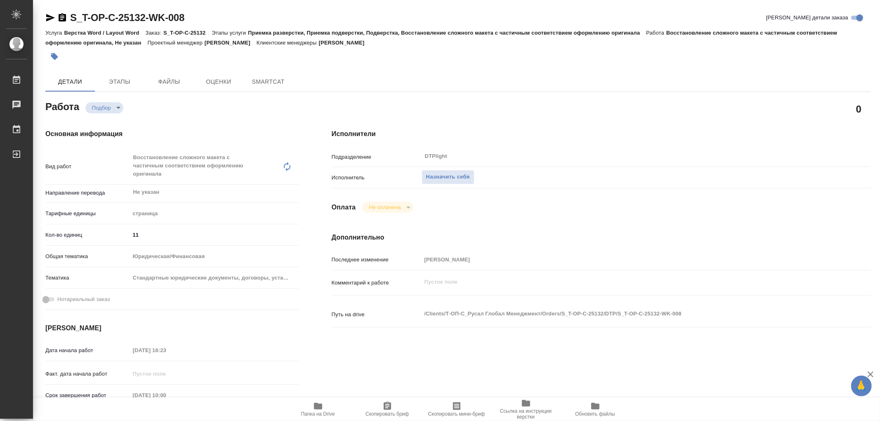
type textarea "x"
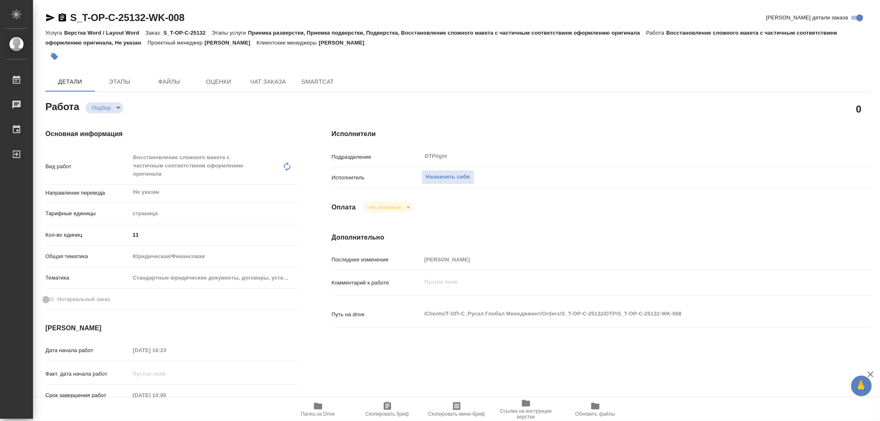
type textarea "x"
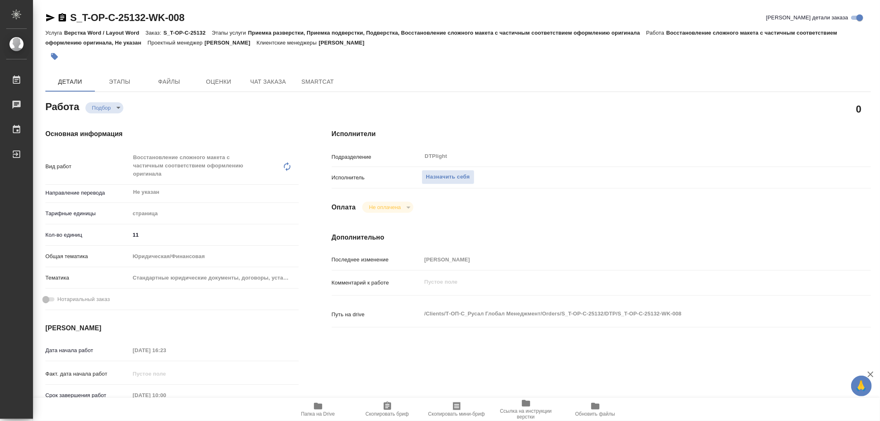
type textarea "x"
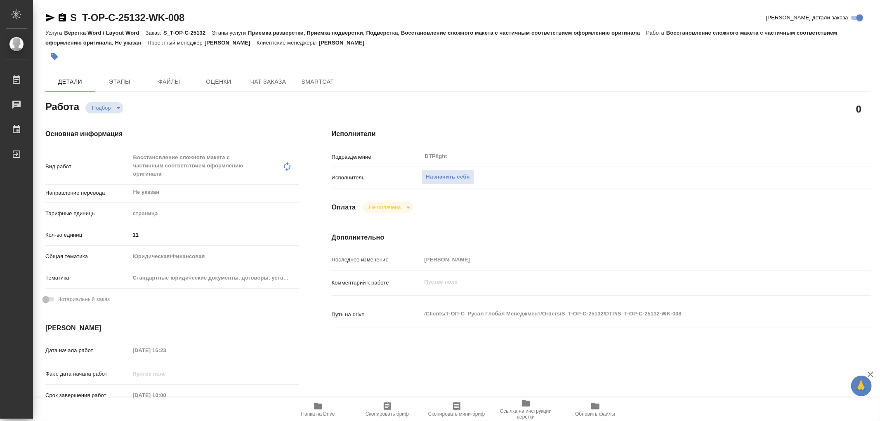
type textarea "x"
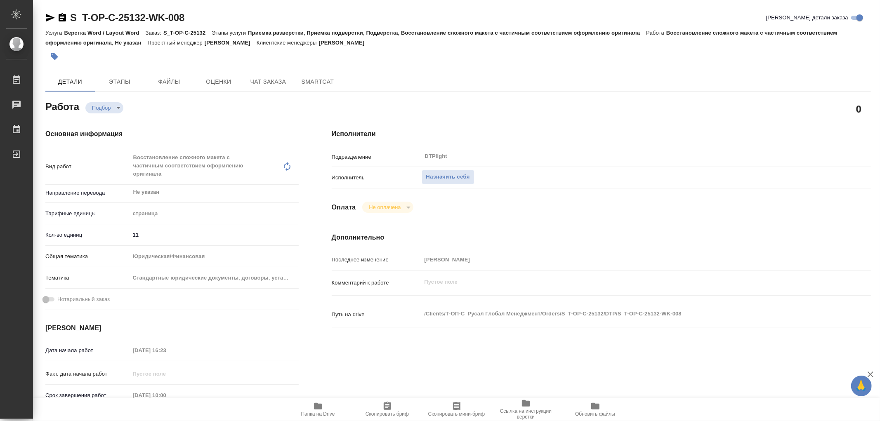
scroll to position [46, 0]
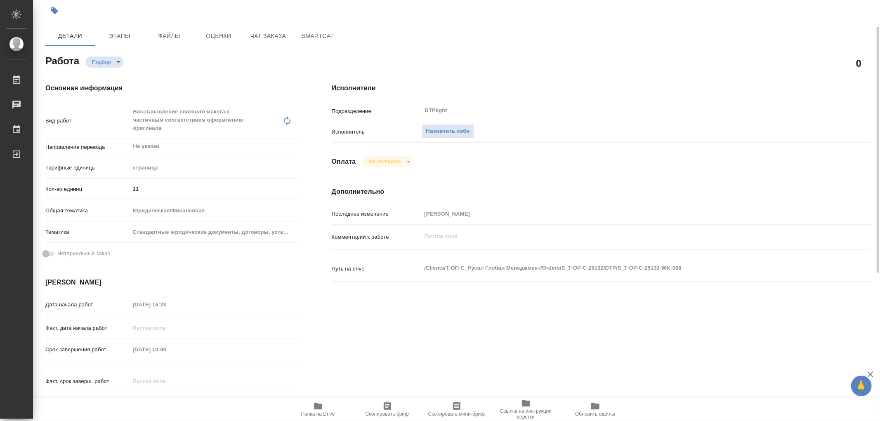
click at [316, 408] on icon "button" at bounding box center [318, 406] width 8 height 7
click at [426, 130] on span "Назначить себя" at bounding box center [448, 131] width 44 height 9
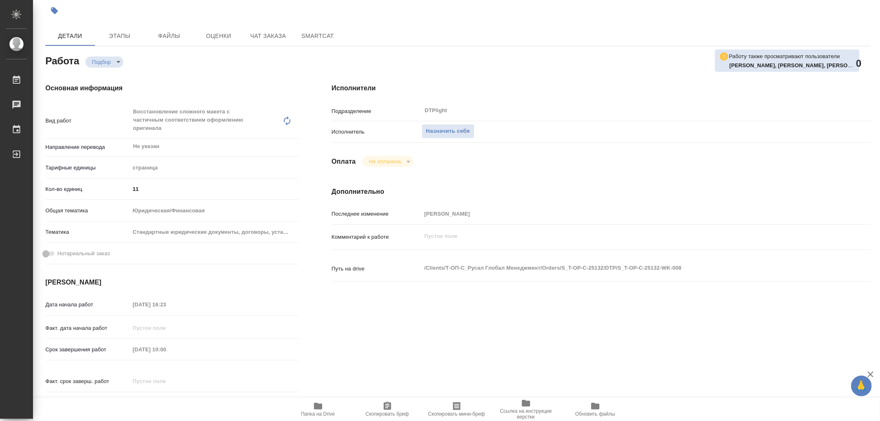
type textarea "x"
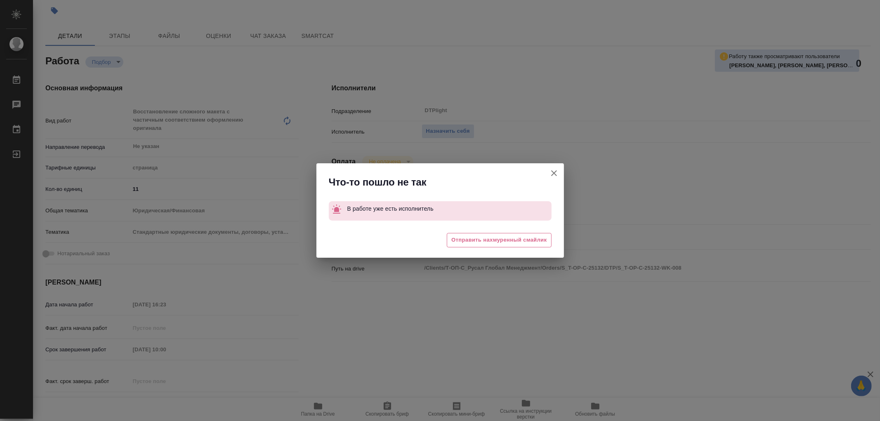
click at [552, 176] on icon "button" at bounding box center [554, 173] width 10 height 10
type textarea "x"
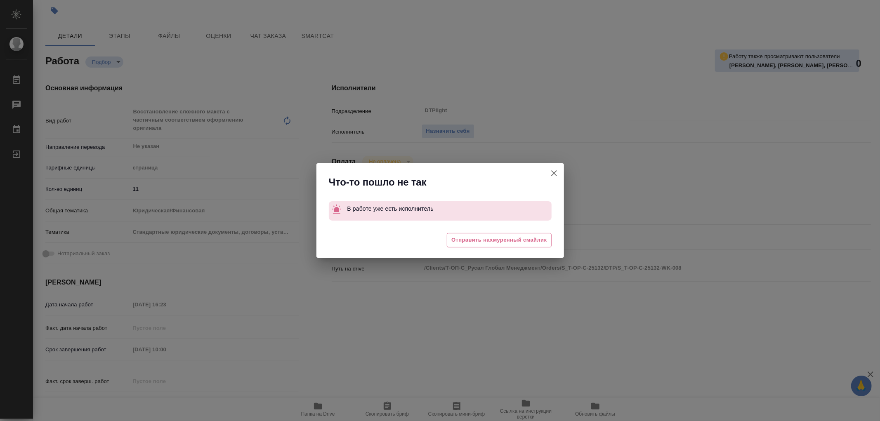
type textarea "x"
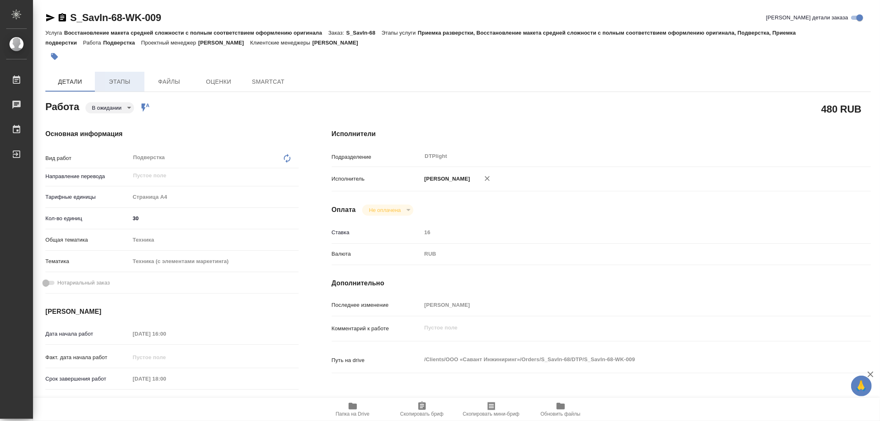
type textarea "x"
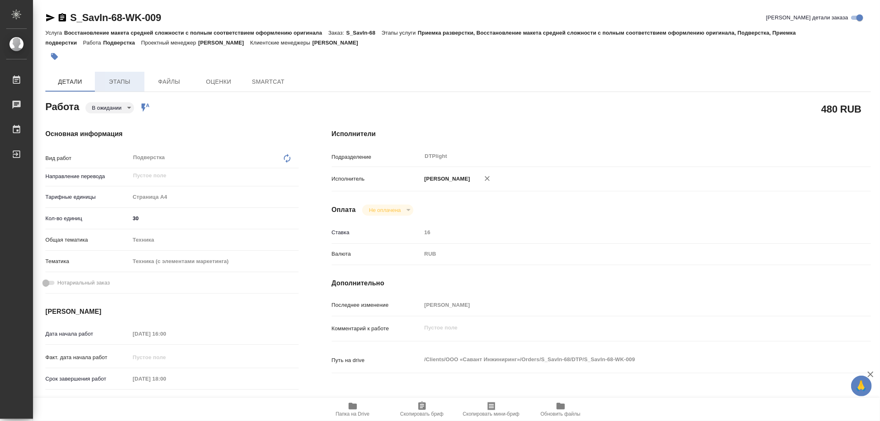
type textarea "x"
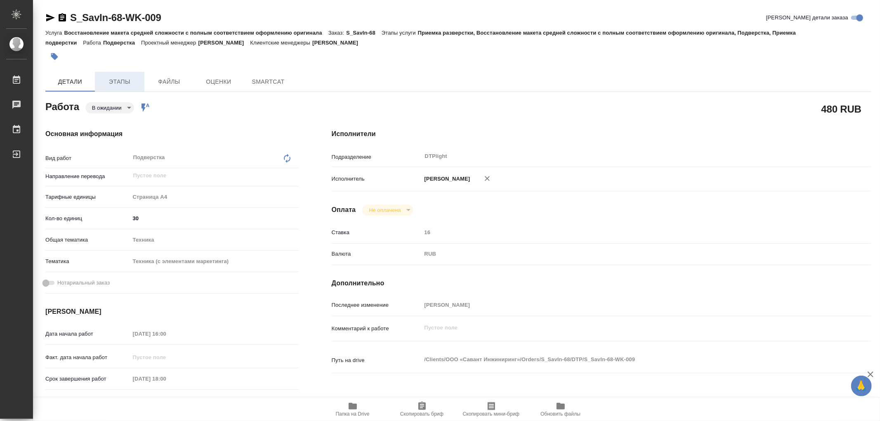
type textarea "x"
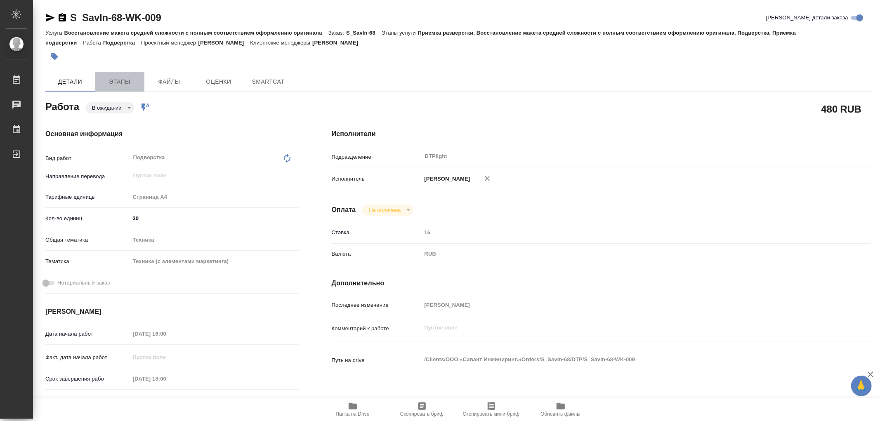
click at [121, 80] on span "Этапы" at bounding box center [120, 82] width 40 height 10
type textarea "x"
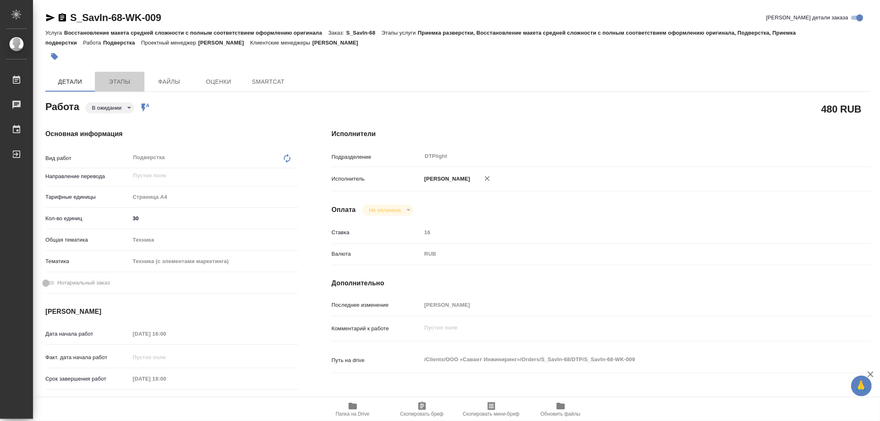
type textarea "x"
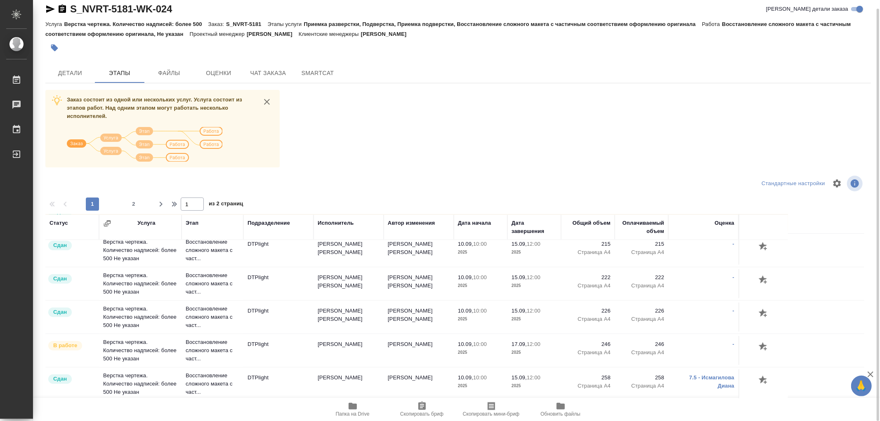
scroll to position [677, 0]
click at [137, 206] on span "2" at bounding box center [133, 204] width 13 height 8
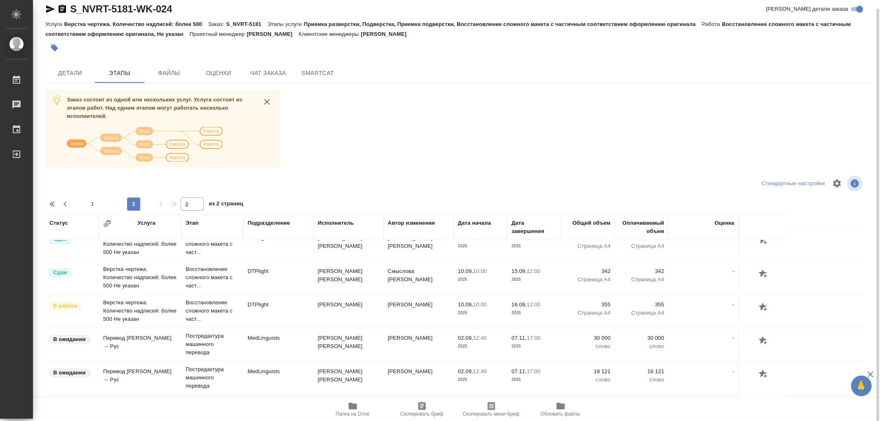
scroll to position [0, 0]
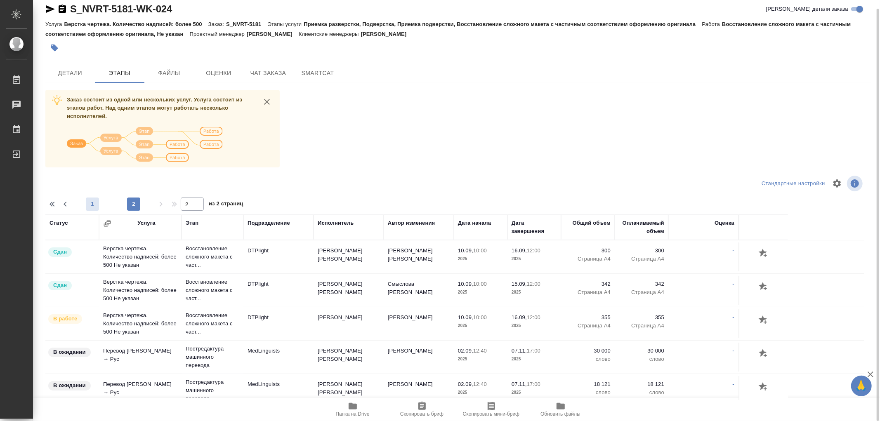
click at [95, 204] on span "1" at bounding box center [92, 204] width 13 height 8
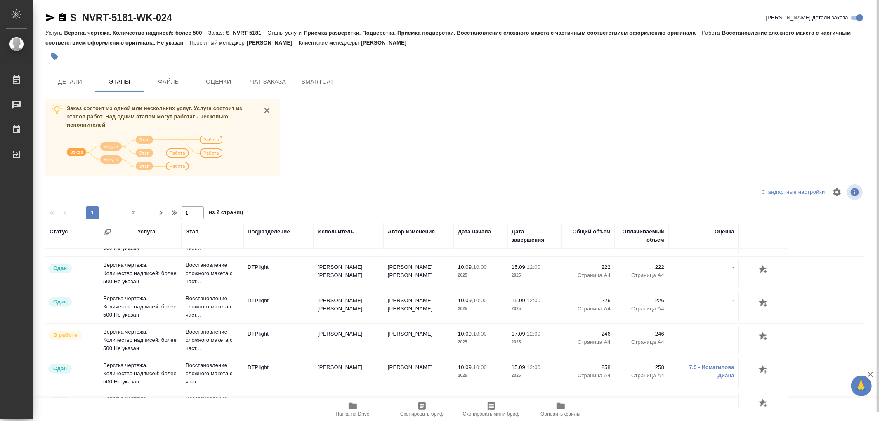
scroll to position [677, 0]
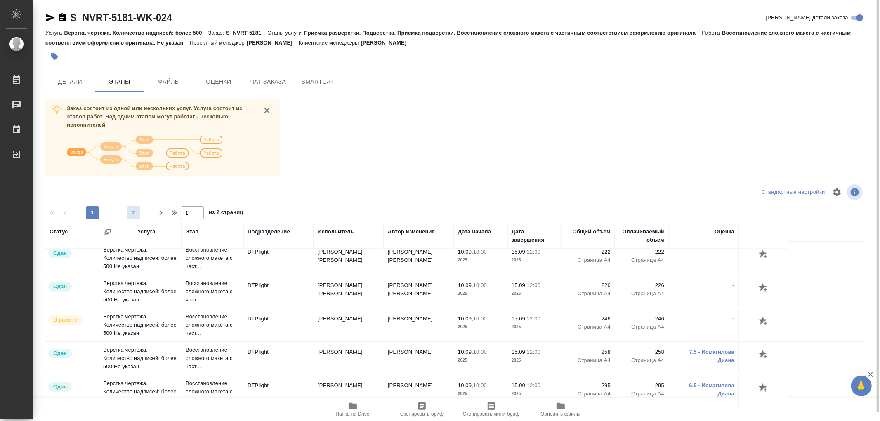
click at [137, 213] on span "2" at bounding box center [133, 213] width 13 height 8
type input "2"
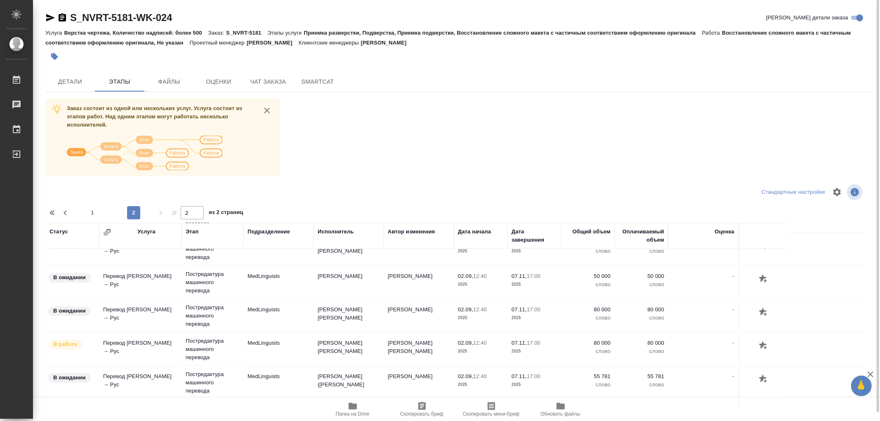
scroll to position [59, 0]
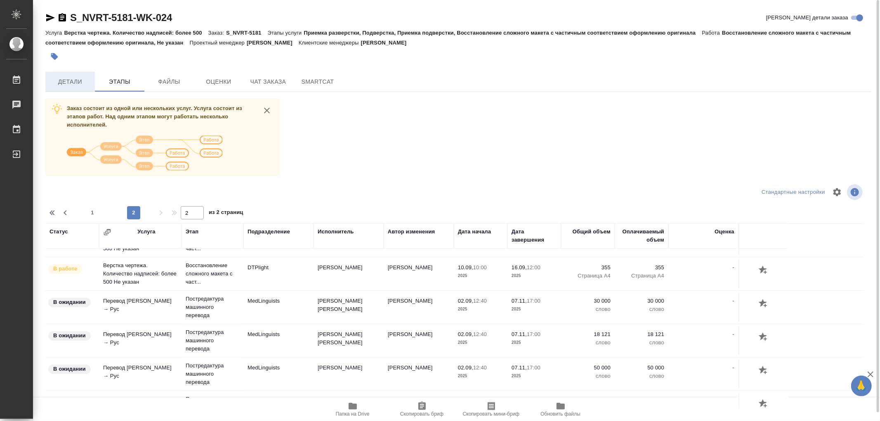
click at [78, 75] on button "Детали" at bounding box center [70, 82] width 50 height 20
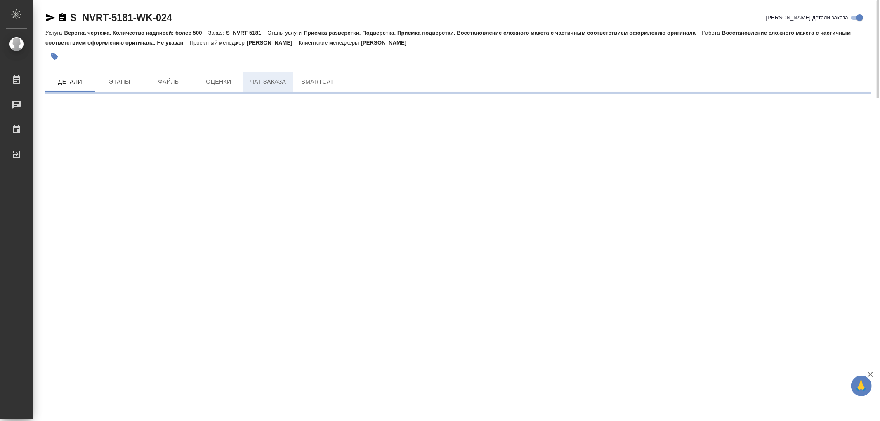
click at [279, 81] on span "Чат заказа" at bounding box center [268, 82] width 40 height 10
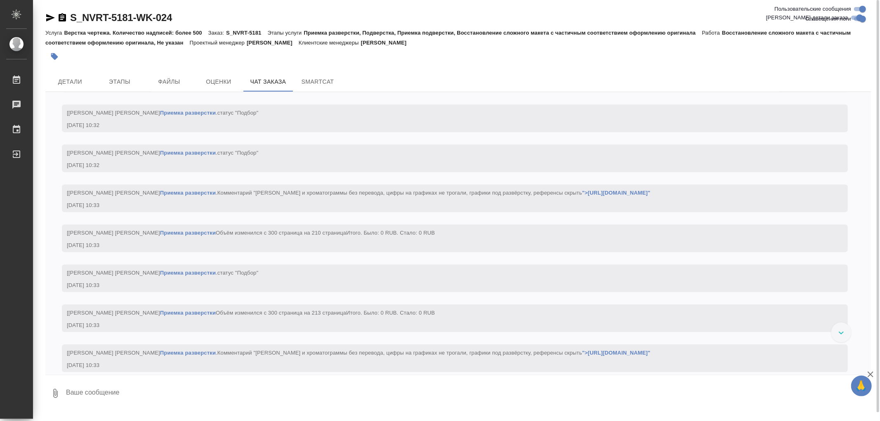
scroll to position [14300, 0]
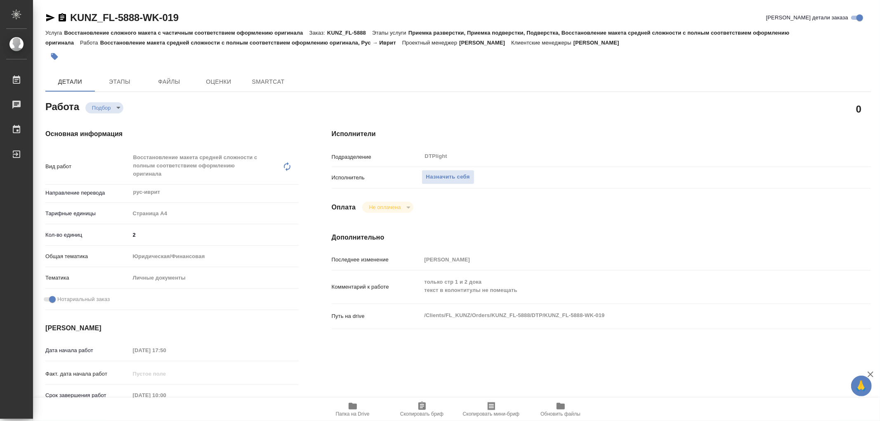
type textarea "x"
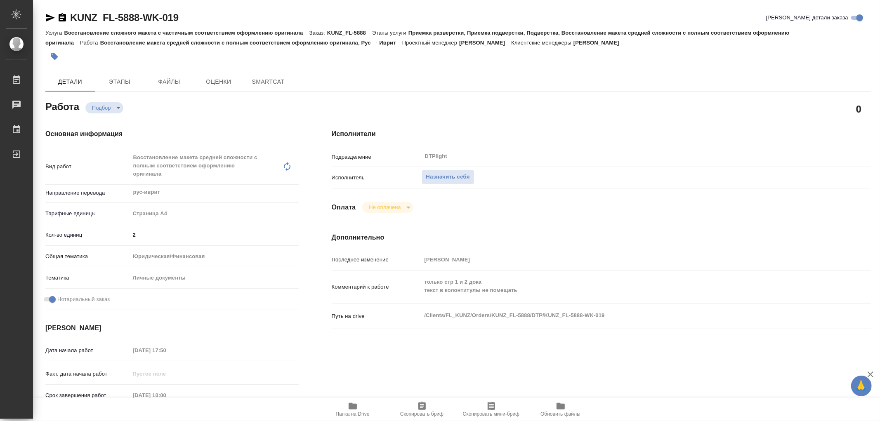
type textarea "x"
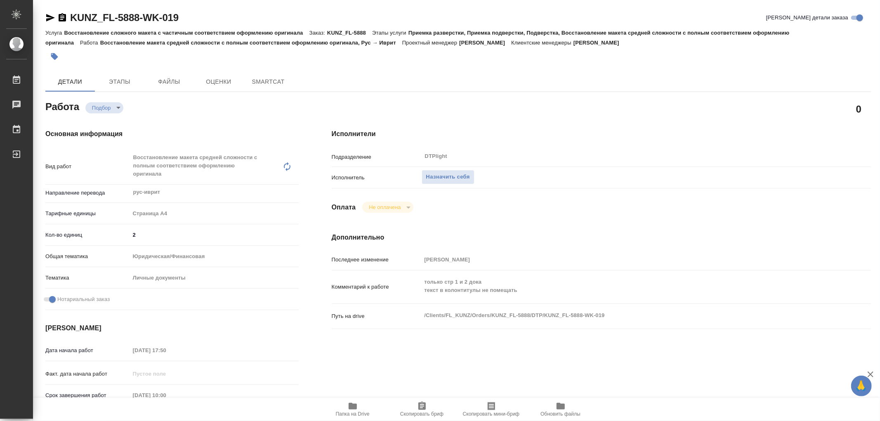
type textarea "x"
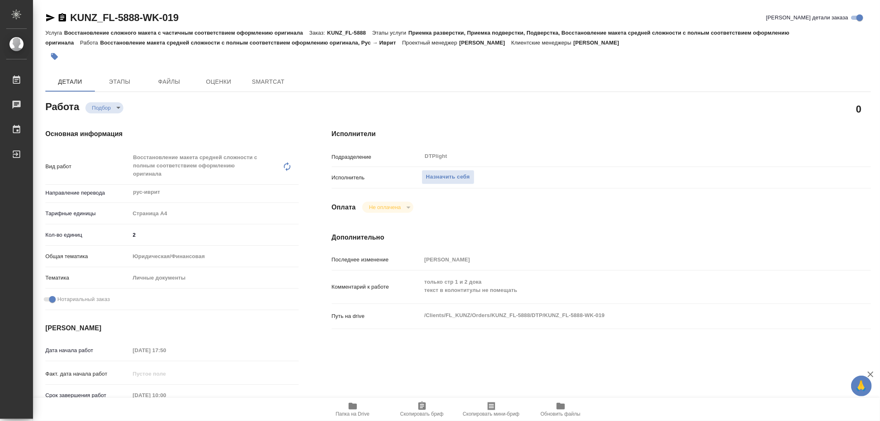
type textarea "x"
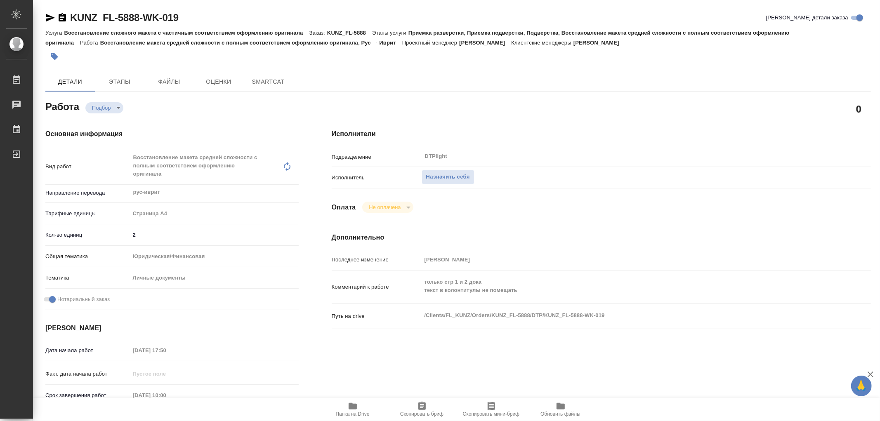
type textarea "x"
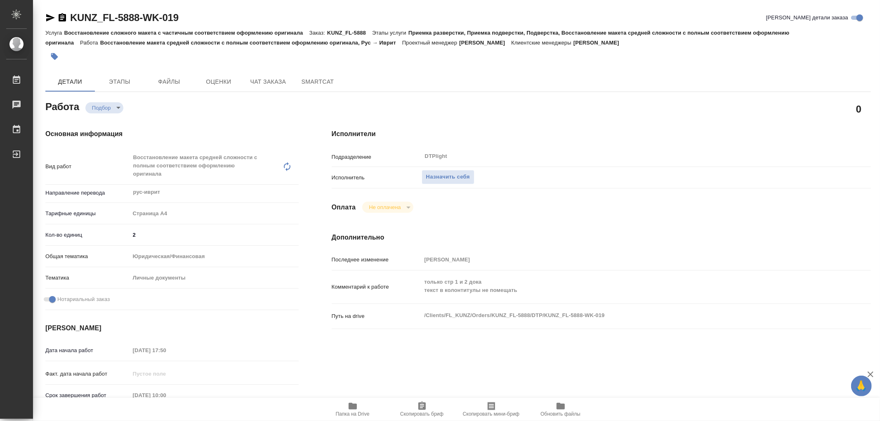
type textarea "x"
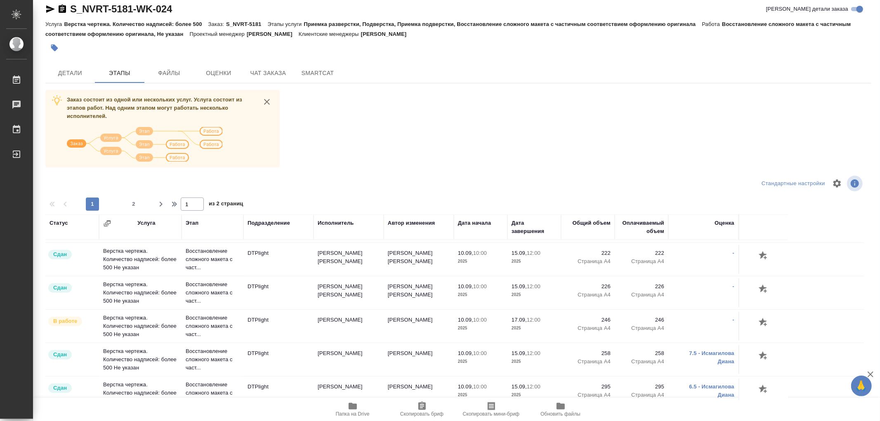
scroll to position [677, 0]
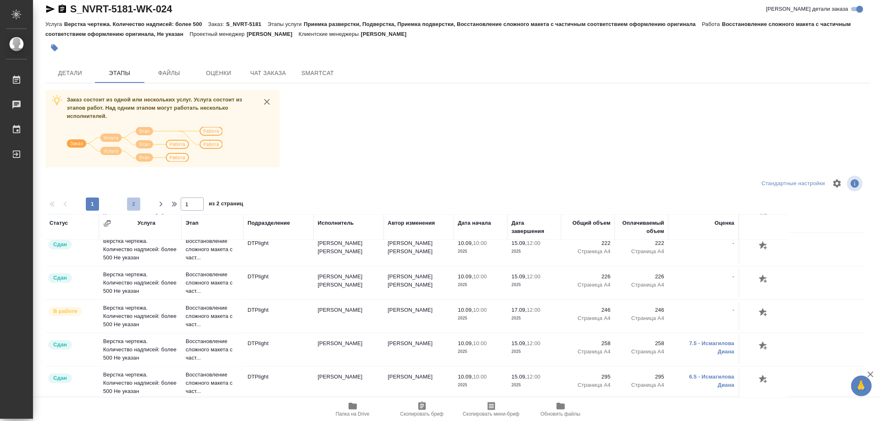
click at [132, 202] on span "2" at bounding box center [133, 204] width 13 height 8
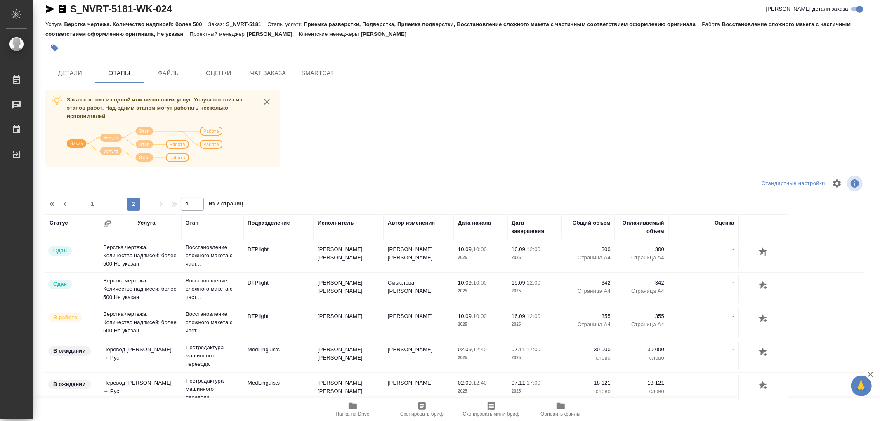
scroll to position [0, 0]
click at [89, 201] on span "1" at bounding box center [92, 204] width 13 height 8
type input "1"
